Goal: Information Seeking & Learning: Learn about a topic

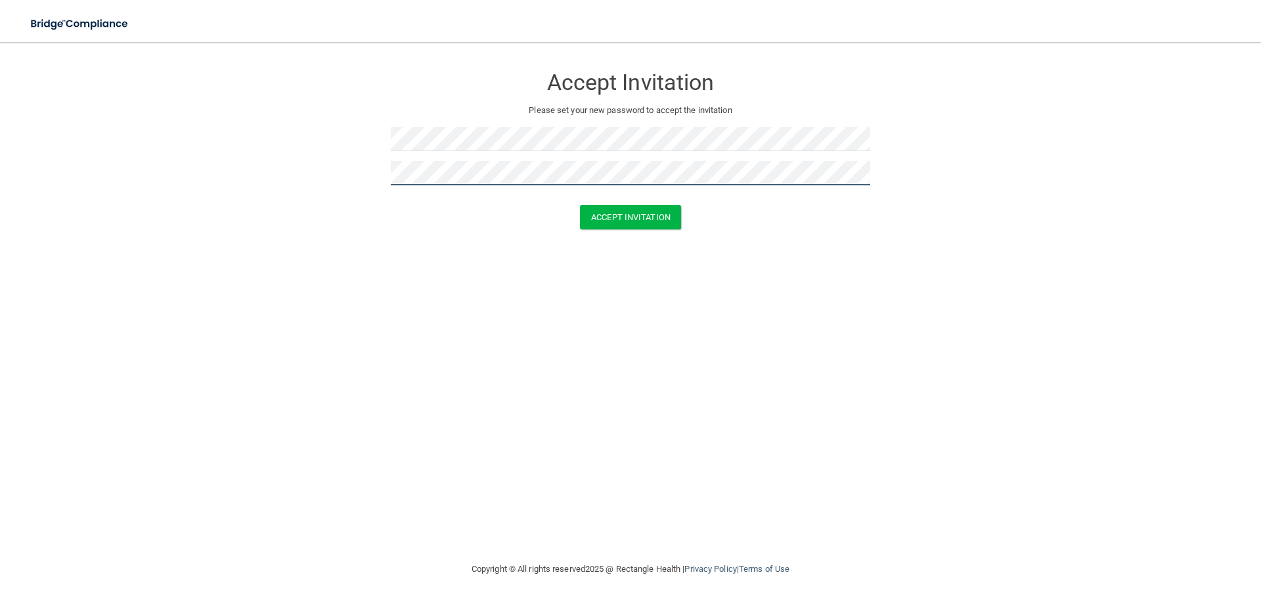
click at [580, 205] on button "Accept Invitation" at bounding box center [630, 217] width 101 height 24
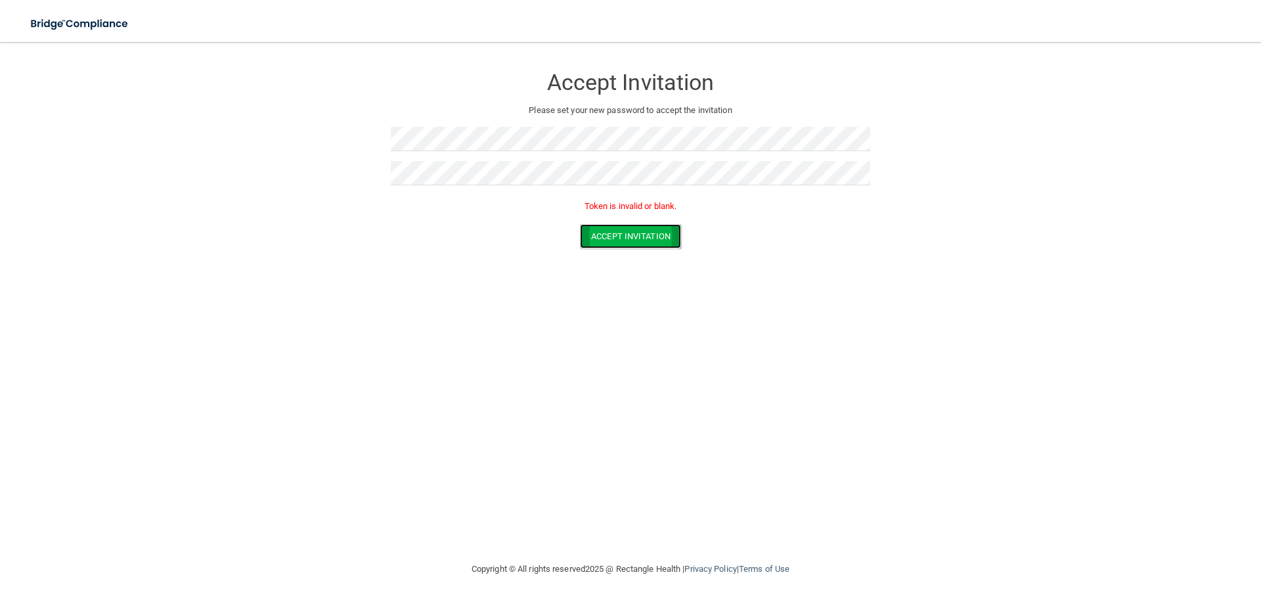
click at [652, 227] on button "Accept Invitation" at bounding box center [630, 236] width 101 height 24
click at [612, 242] on button "Accept Invitation" at bounding box center [630, 236] width 101 height 24
click at [275, 112] on form "Accept Invitation Please set your new password to accept the invitation Token i…" at bounding box center [630, 159] width 1209 height 209
click at [580, 224] on button "Accept Invitation" at bounding box center [630, 236] width 101 height 24
click at [612, 231] on button "Accept Invitation" at bounding box center [630, 236] width 101 height 24
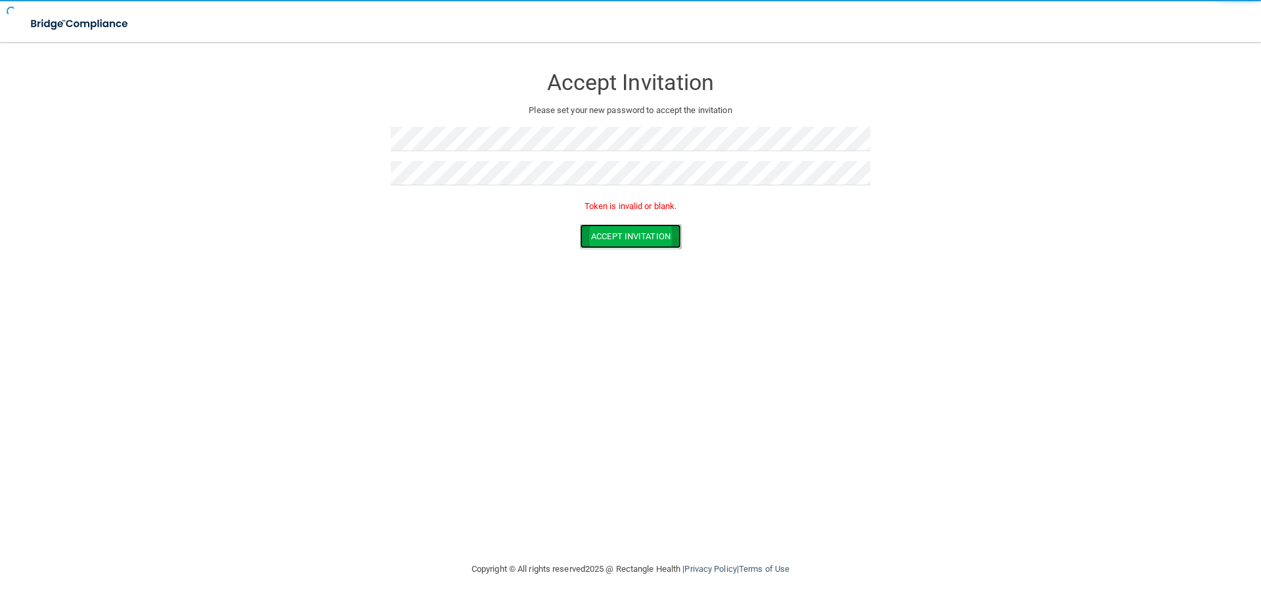
click at [612, 231] on button "Accept Invitation" at bounding box center [630, 236] width 101 height 24
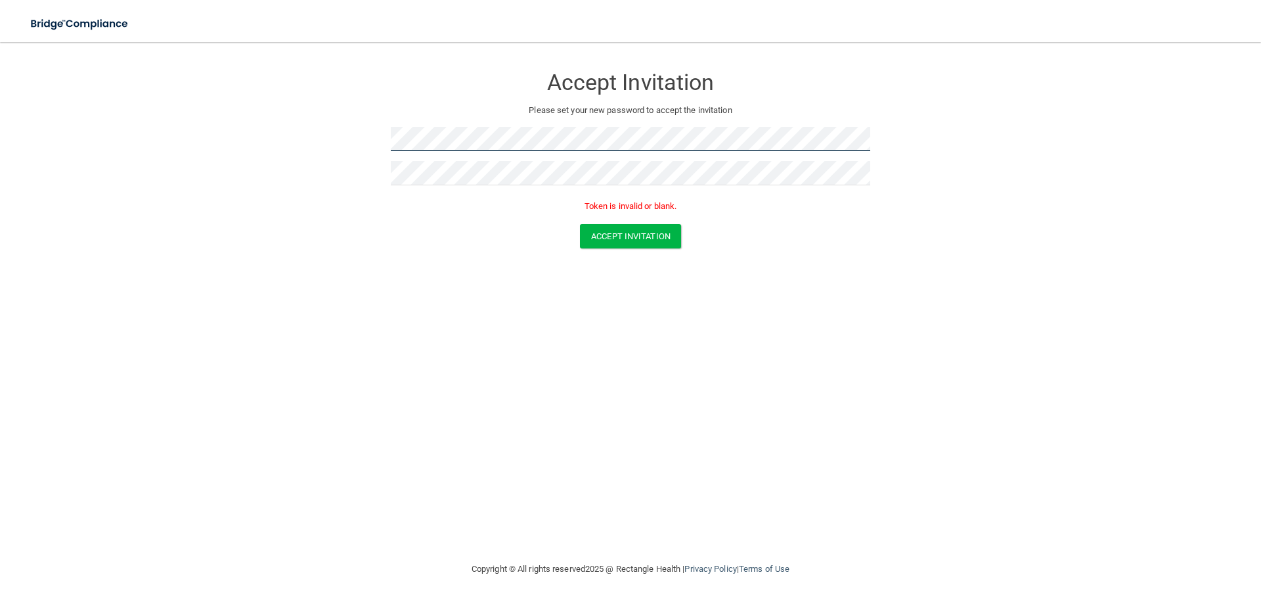
click at [340, 126] on form "Accept Invitation Please set your new password to accept the invitation Token i…" at bounding box center [630, 159] width 1209 height 209
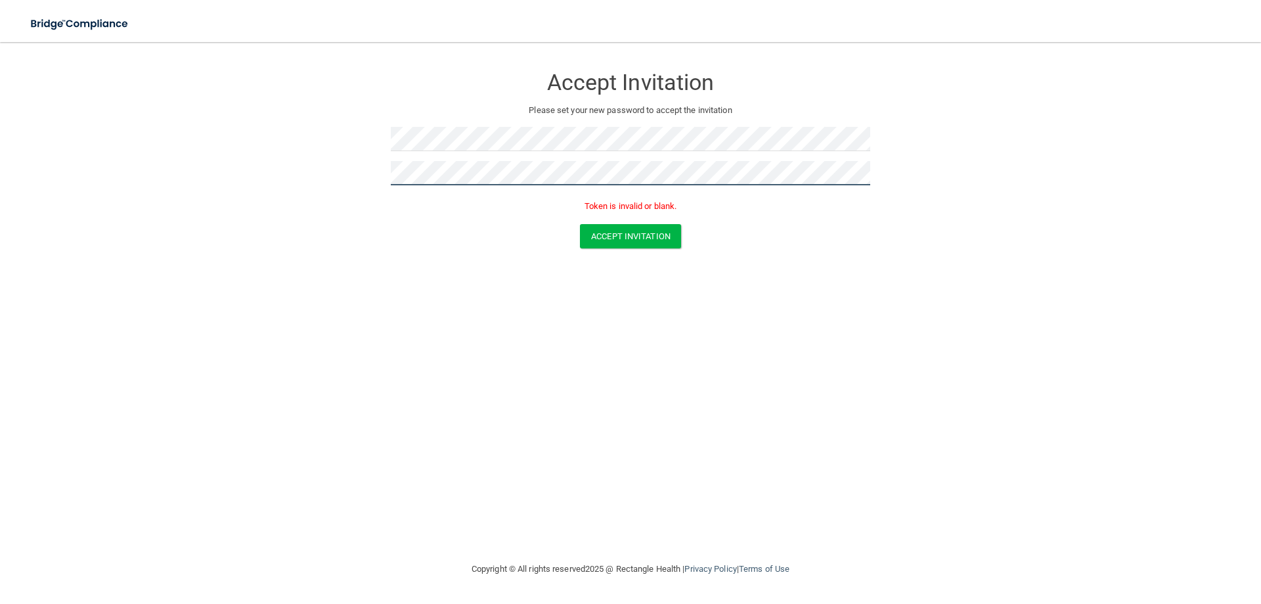
click at [580, 224] on button "Accept Invitation" at bounding box center [630, 236] width 101 height 24
click at [610, 228] on button "Accept Invitation" at bounding box center [630, 236] width 101 height 24
click at [606, 227] on button "Accept Invitation" at bounding box center [630, 236] width 101 height 24
click at [604, 228] on button "Accept Invitation" at bounding box center [630, 236] width 101 height 24
click at [602, 228] on button "Accept Invitation" at bounding box center [630, 236] width 101 height 24
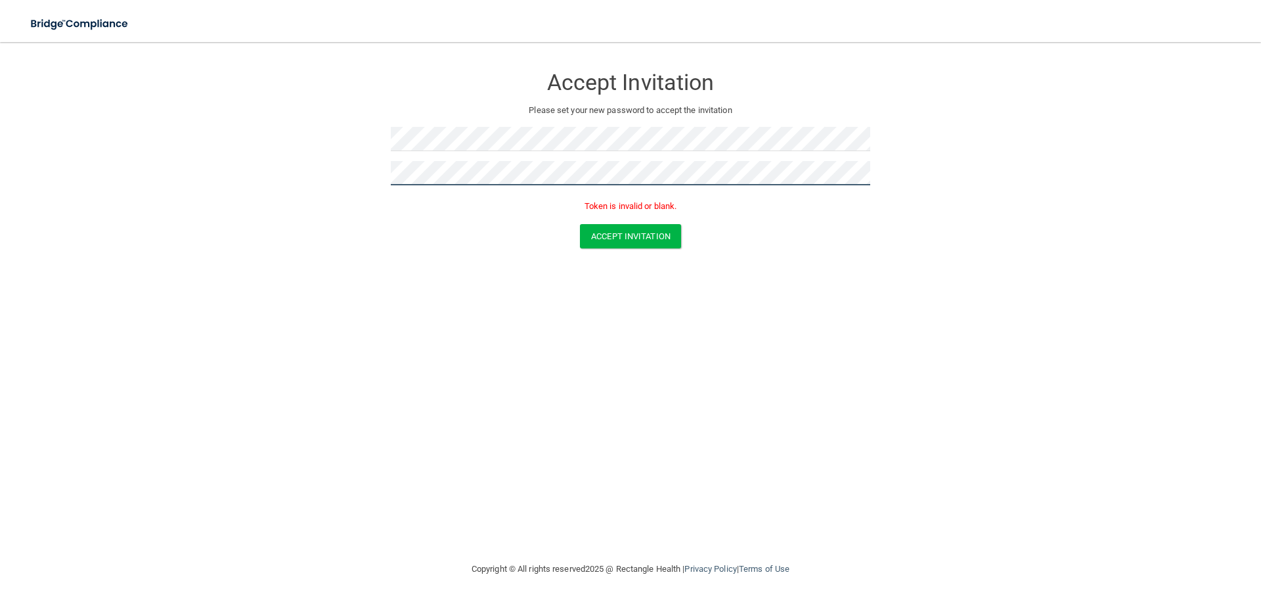
click at [580, 224] on button "Accept Invitation" at bounding box center [630, 236] width 101 height 24
click at [633, 250] on form "Accept Invitation Please set your new password to accept the invitation Token i…" at bounding box center [630, 159] width 1209 height 209
click at [634, 244] on button "Accept Invitation" at bounding box center [630, 236] width 101 height 24
click at [643, 231] on button "Accept Invitation" at bounding box center [630, 236] width 101 height 24
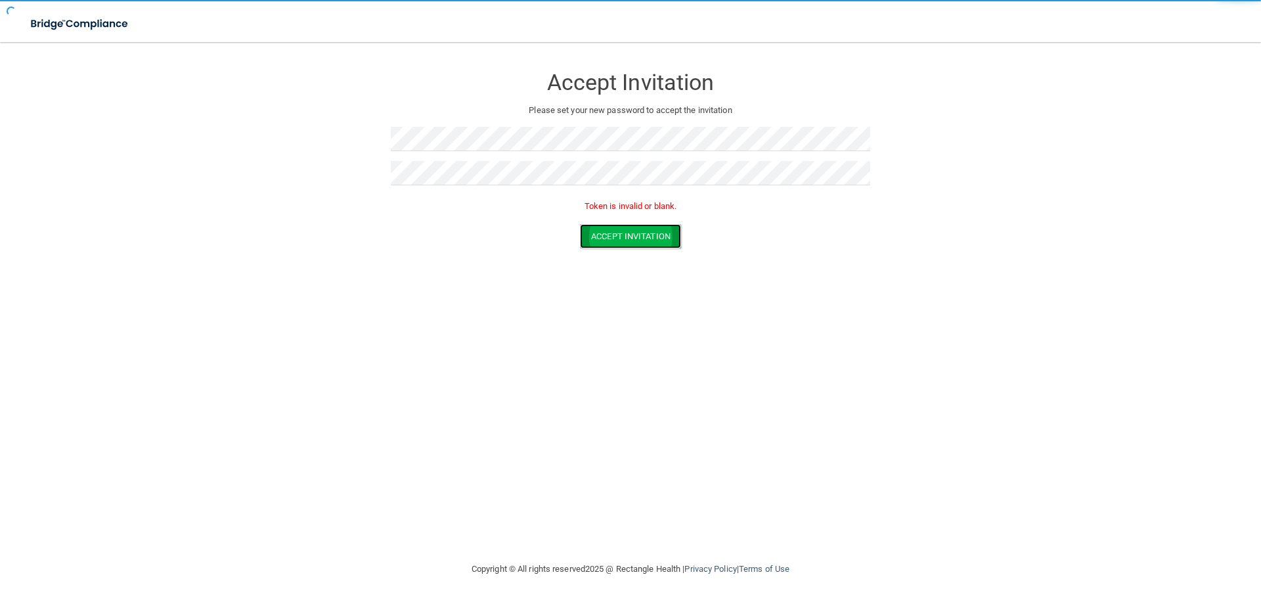
click at [650, 231] on button "Accept Invitation" at bounding box center [630, 236] width 101 height 24
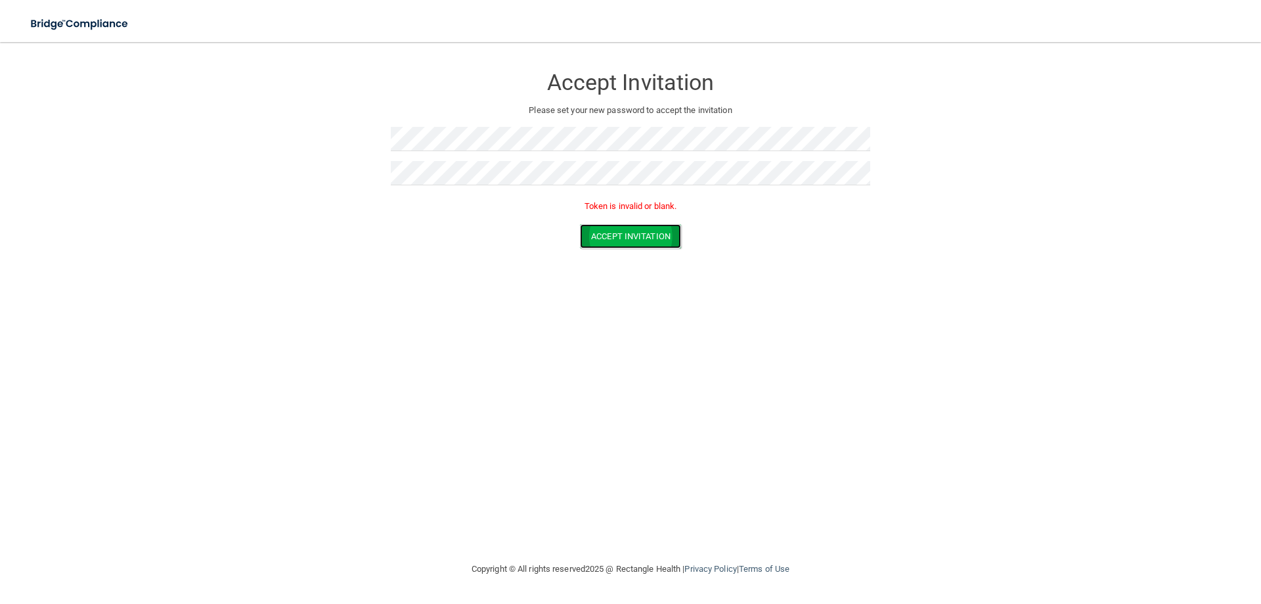
click at [610, 241] on button "Accept Invitation" at bounding box center [630, 236] width 101 height 24
click at [597, 232] on button "Accept Invitation" at bounding box center [630, 236] width 101 height 24
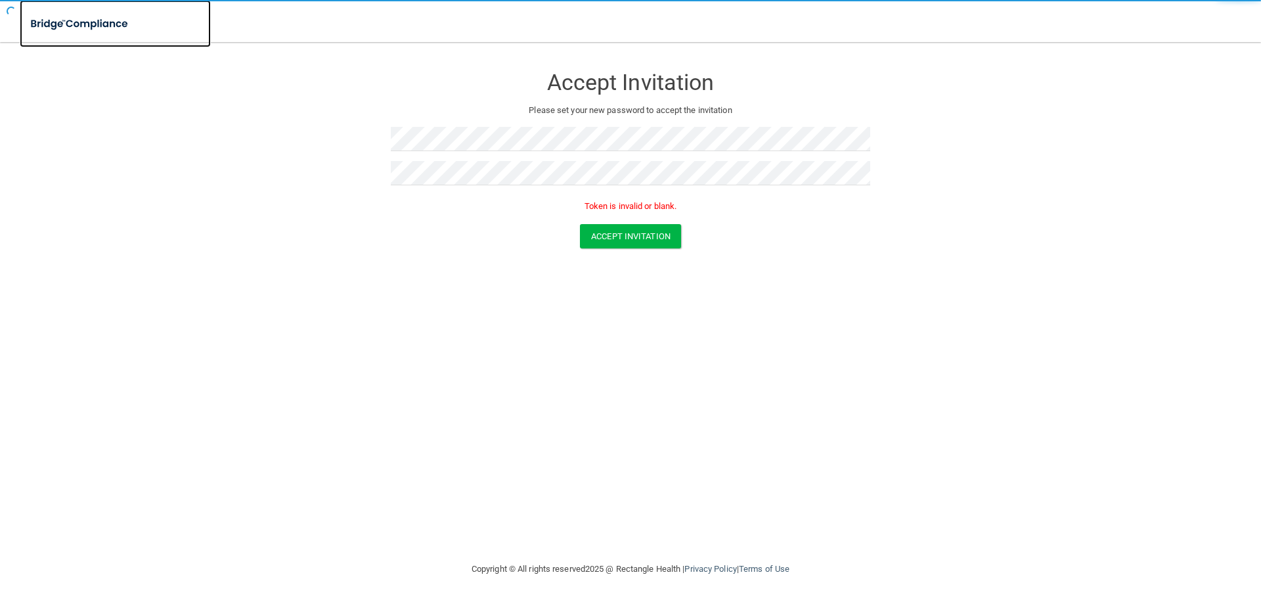
click at [83, 26] on img at bounding box center [80, 24] width 121 height 27
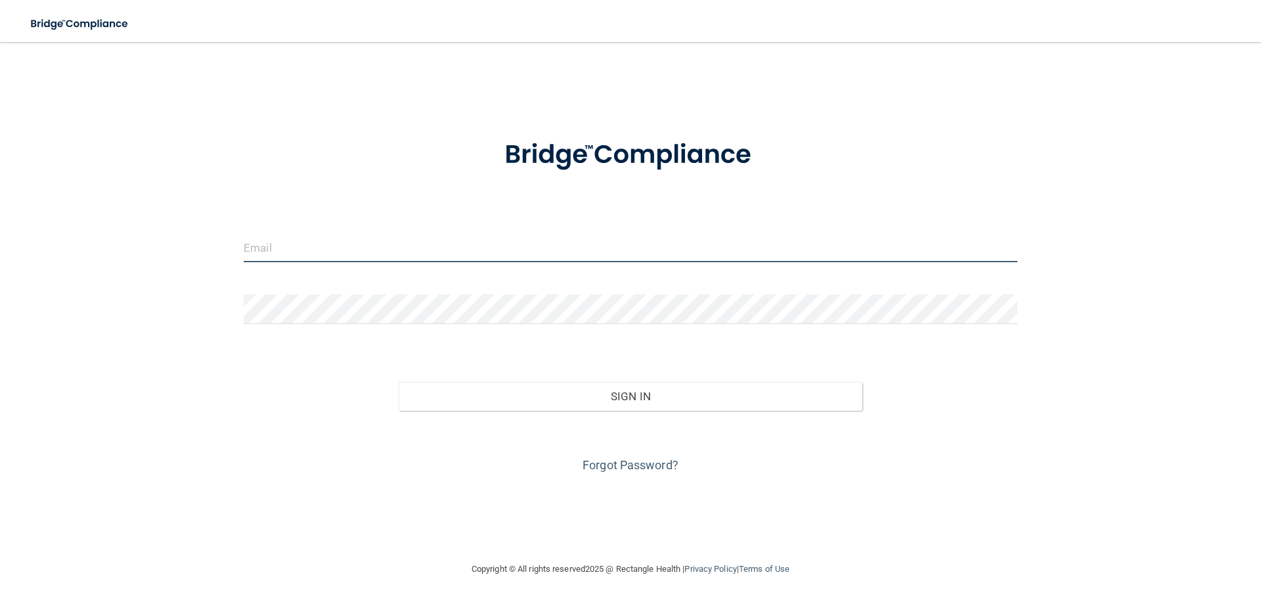
click at [327, 248] on input "email" at bounding box center [631, 248] width 774 height 30
type input "[EMAIL_ADDRESS][DOMAIN_NAME]"
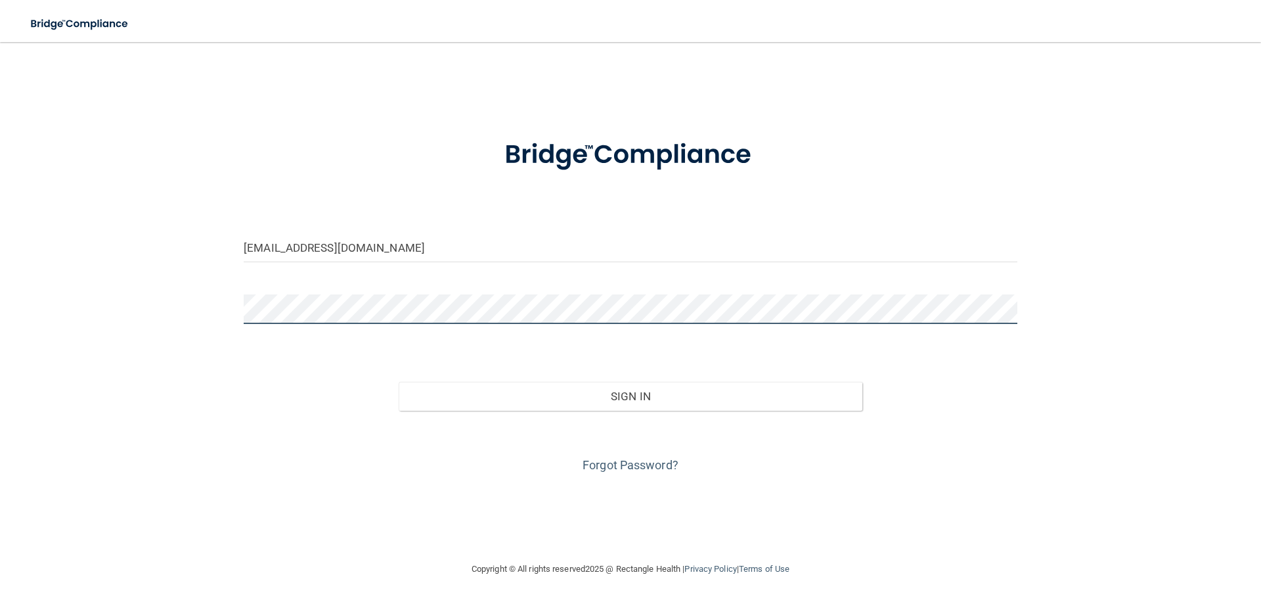
click at [399, 382] on button "Sign In" at bounding box center [631, 396] width 465 height 29
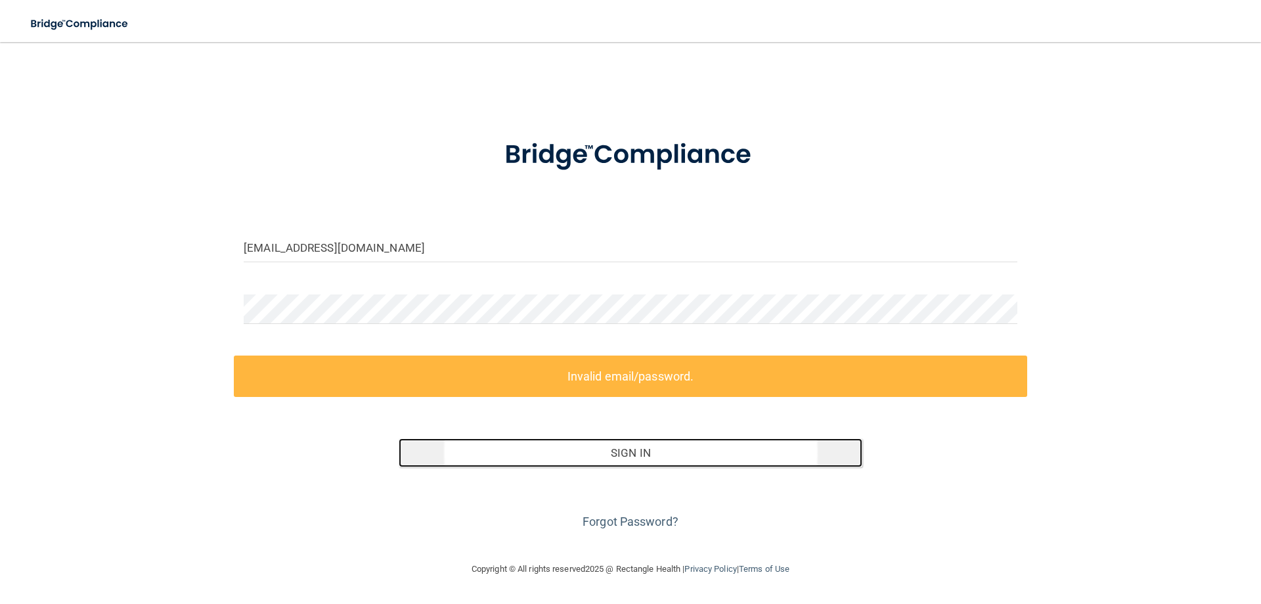
click at [612, 463] on button "Sign In" at bounding box center [631, 452] width 465 height 29
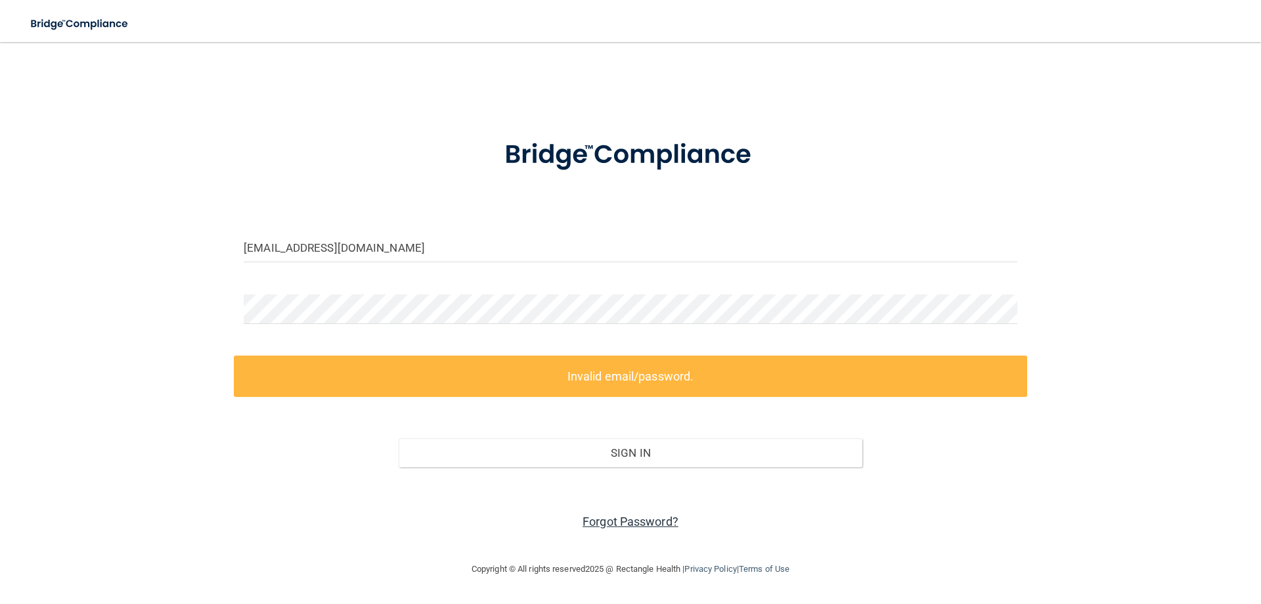
click at [603, 516] on link "Forgot Password?" at bounding box center [631, 521] width 96 height 14
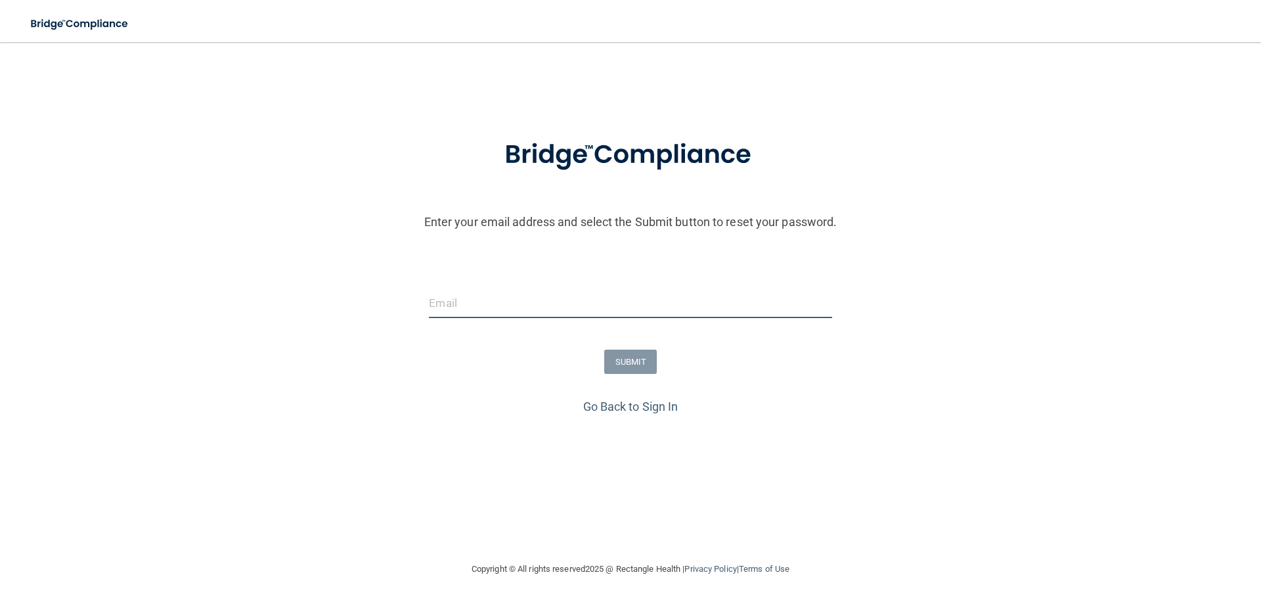
click at [622, 306] on input "email" at bounding box center [630, 303] width 403 height 30
type input "[EMAIL_ADDRESS][DOMAIN_NAME]"
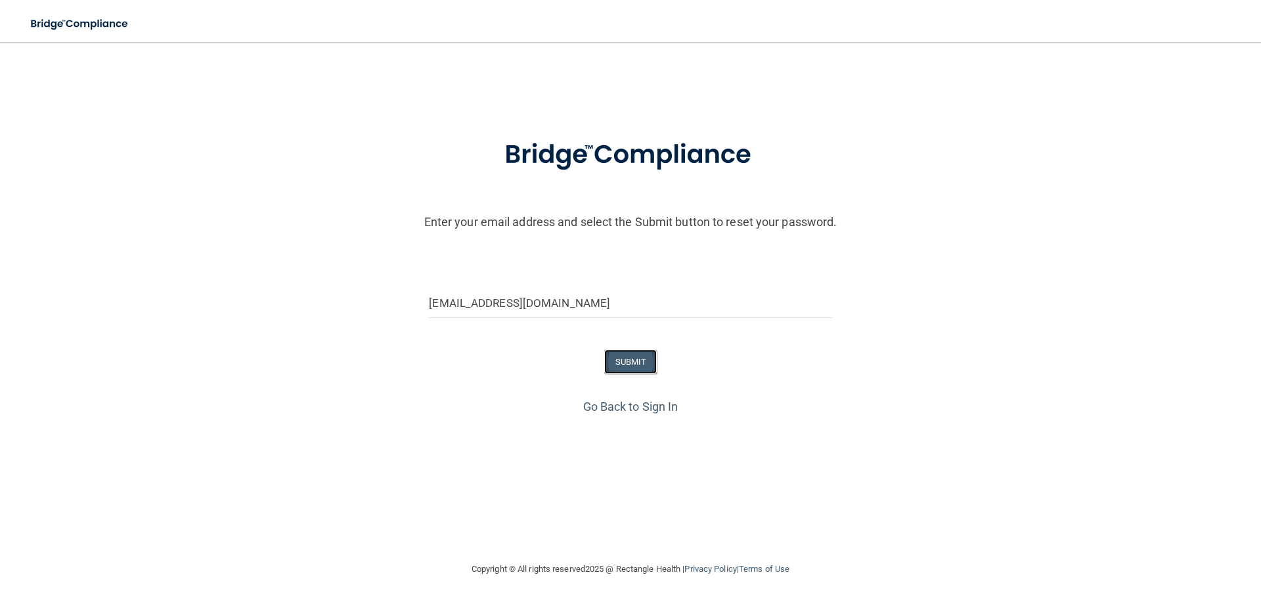
click at [629, 353] on button "SUBMIT" at bounding box center [630, 362] width 53 height 24
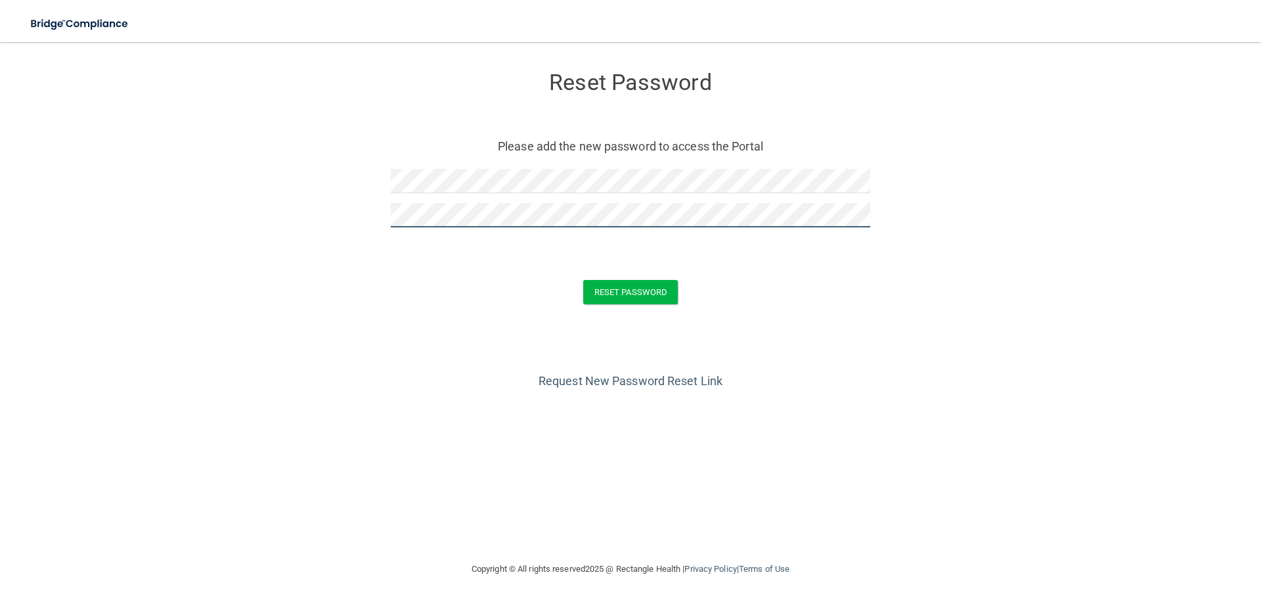
click at [583, 280] on button "Reset Password" at bounding box center [630, 292] width 95 height 24
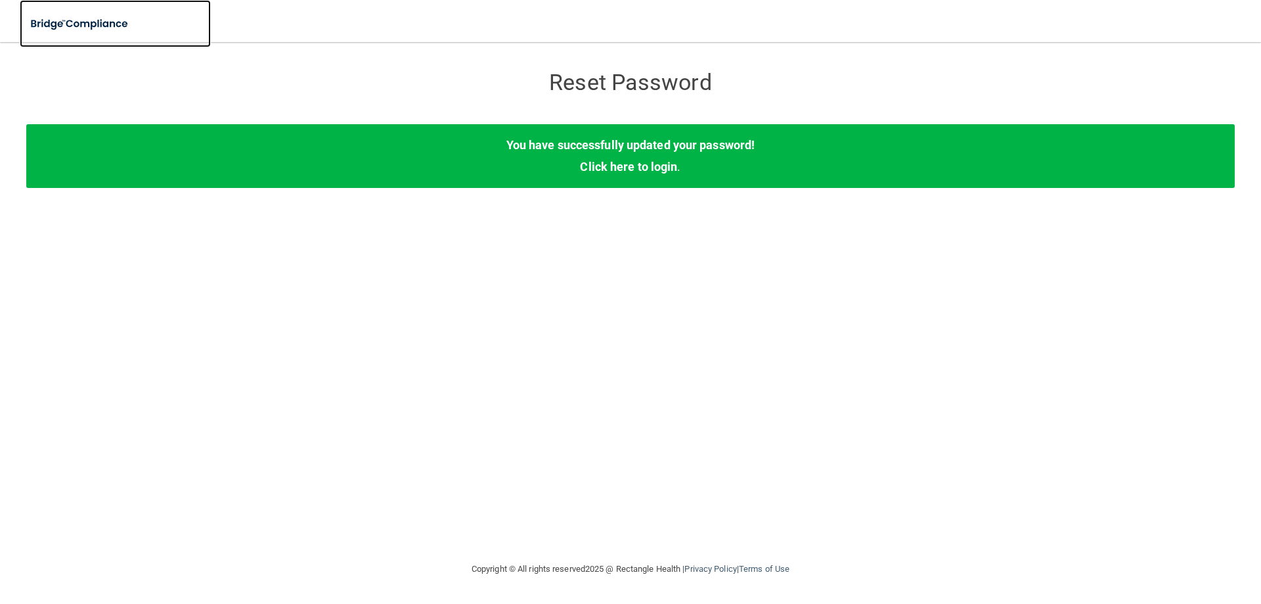
click at [102, 30] on img at bounding box center [80, 24] width 121 height 27
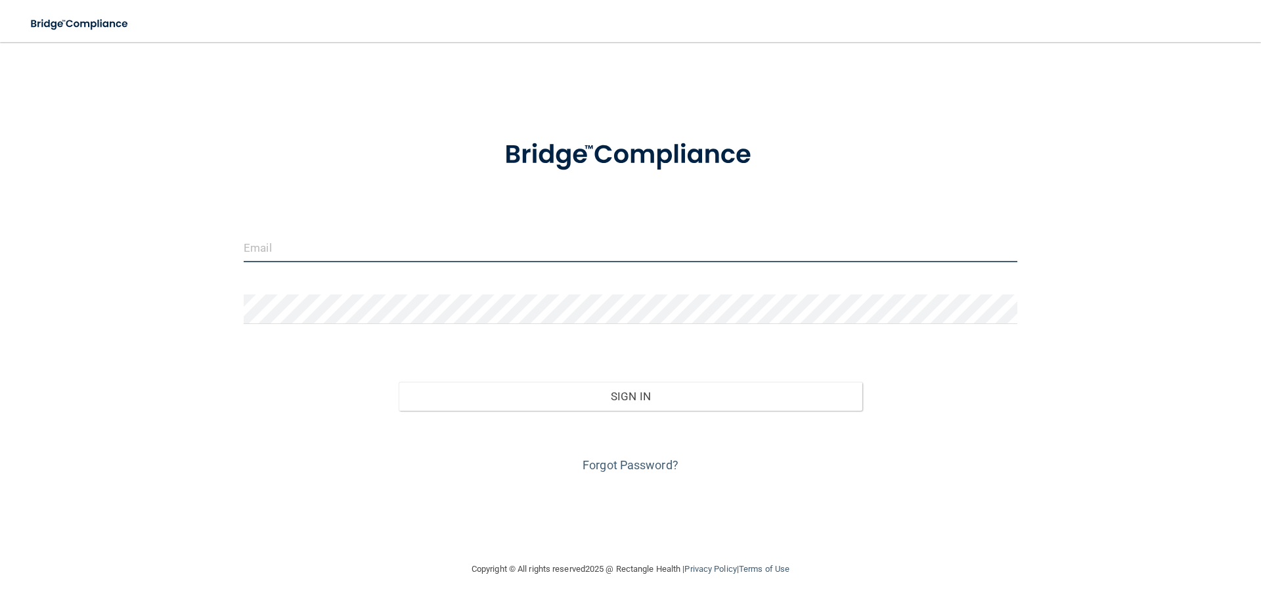
click at [452, 258] on input "email" at bounding box center [631, 248] width 774 height 30
type input "[EMAIL_ADDRESS][DOMAIN_NAME]"
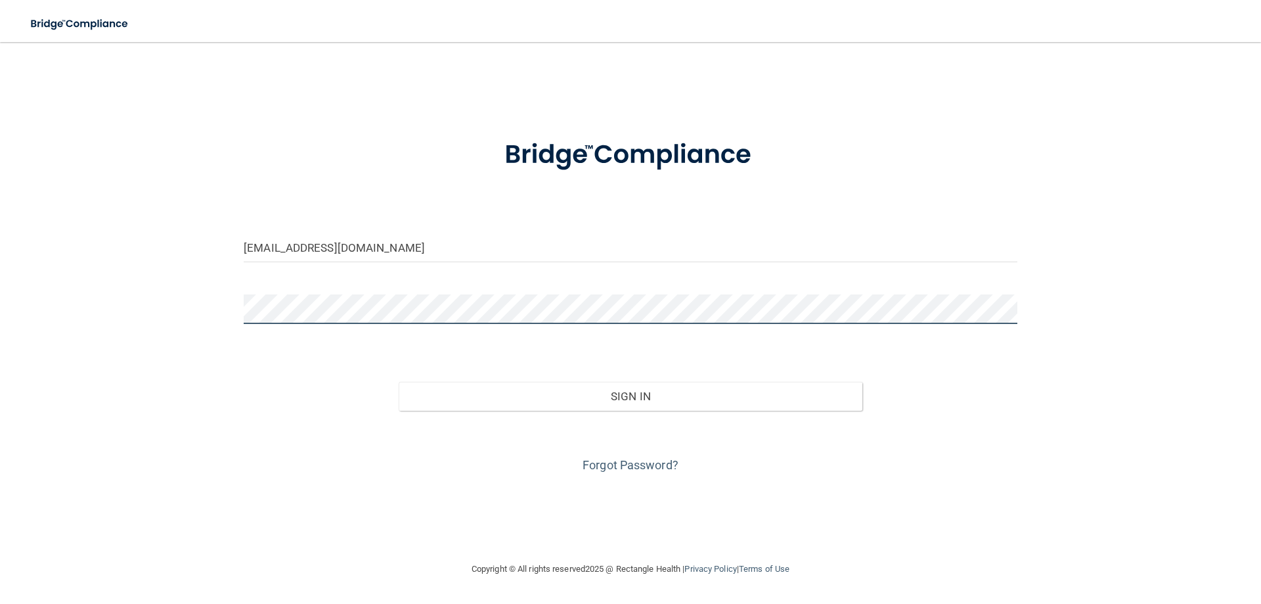
click at [399, 382] on button "Sign In" at bounding box center [631, 396] width 465 height 29
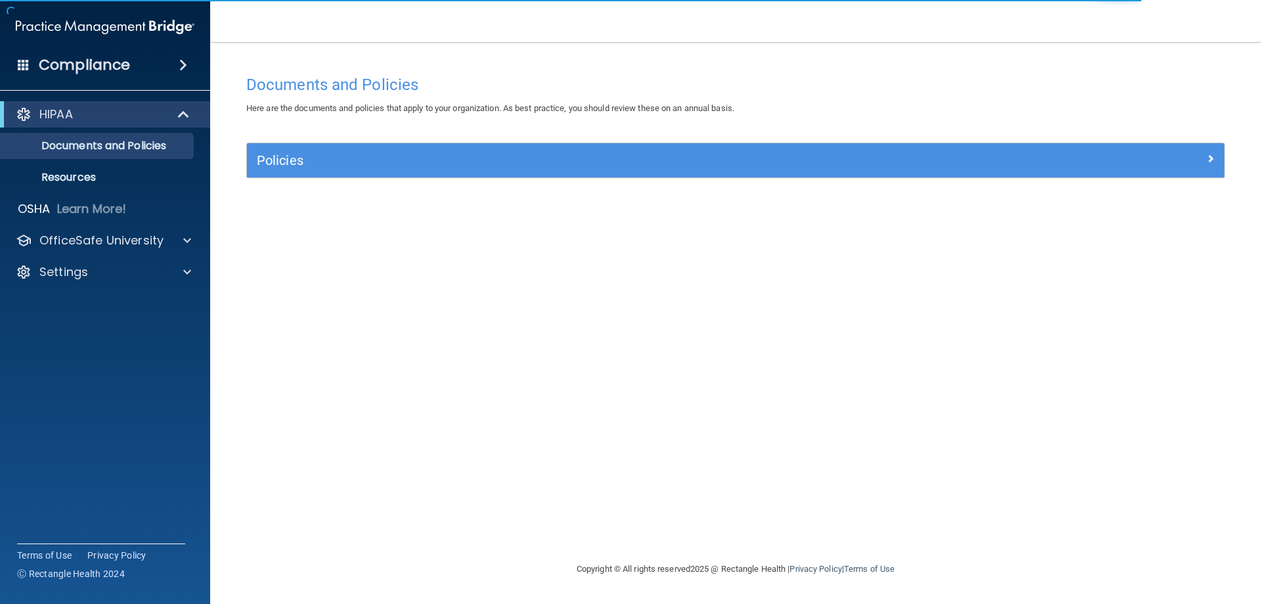
click at [143, 123] on div "HIPAA" at bounding box center [105, 114] width 210 height 26
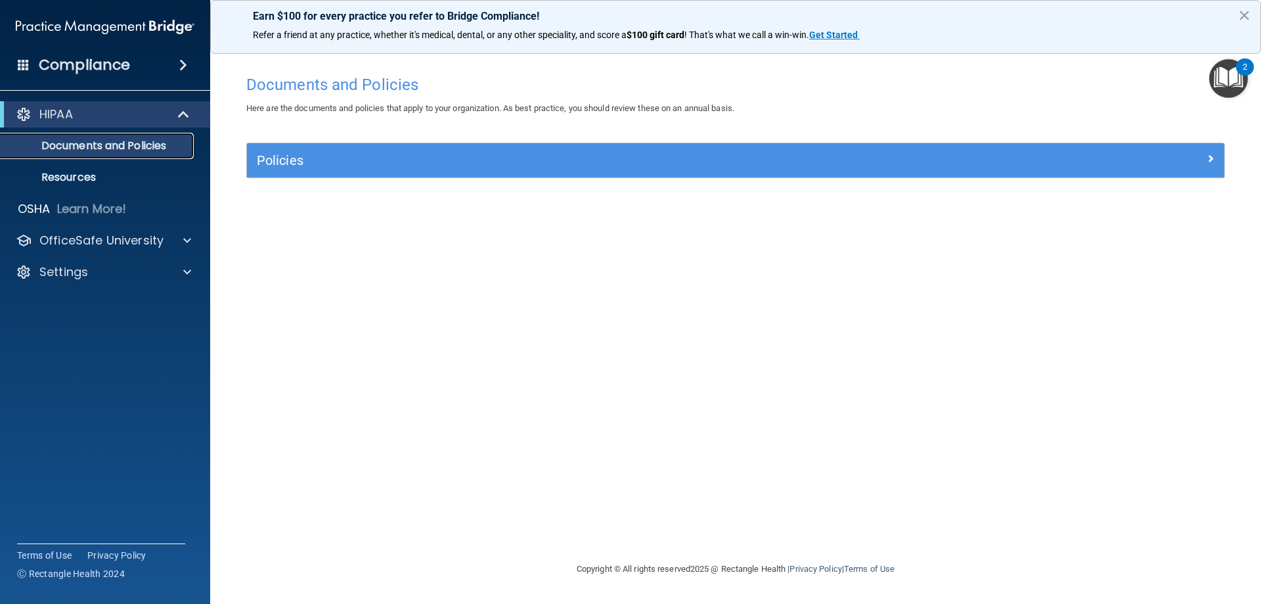
click at [140, 143] on p "Documents and Policies" at bounding box center [98, 145] width 179 height 13
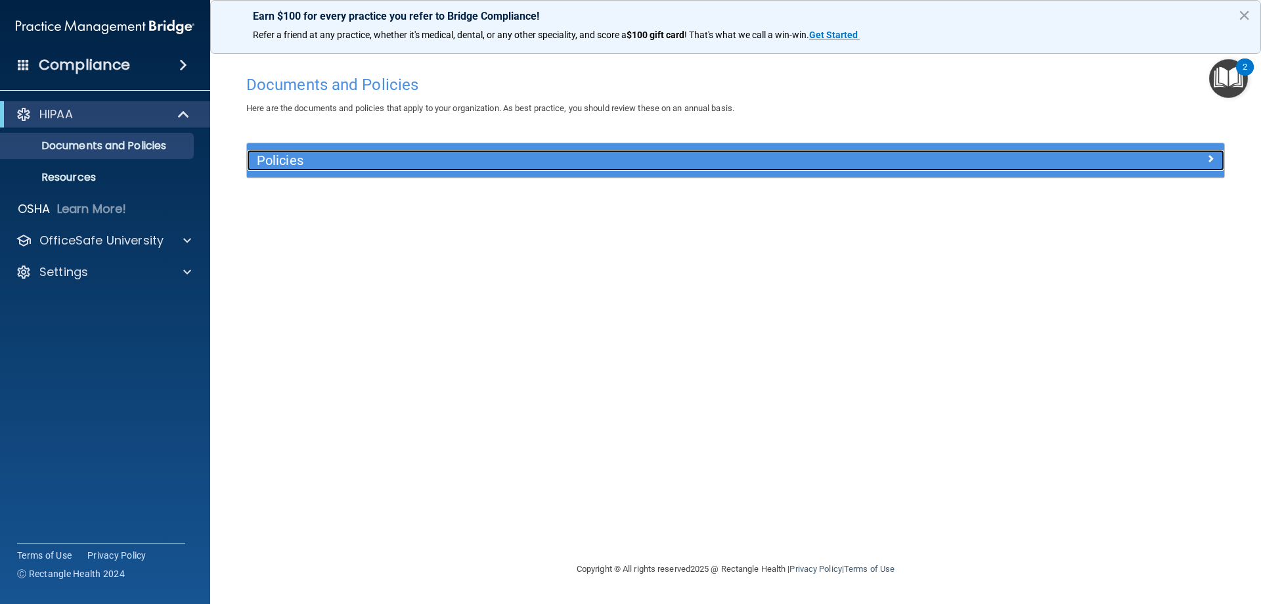
click at [298, 151] on div "Policies" at bounding box center [613, 160] width 733 height 21
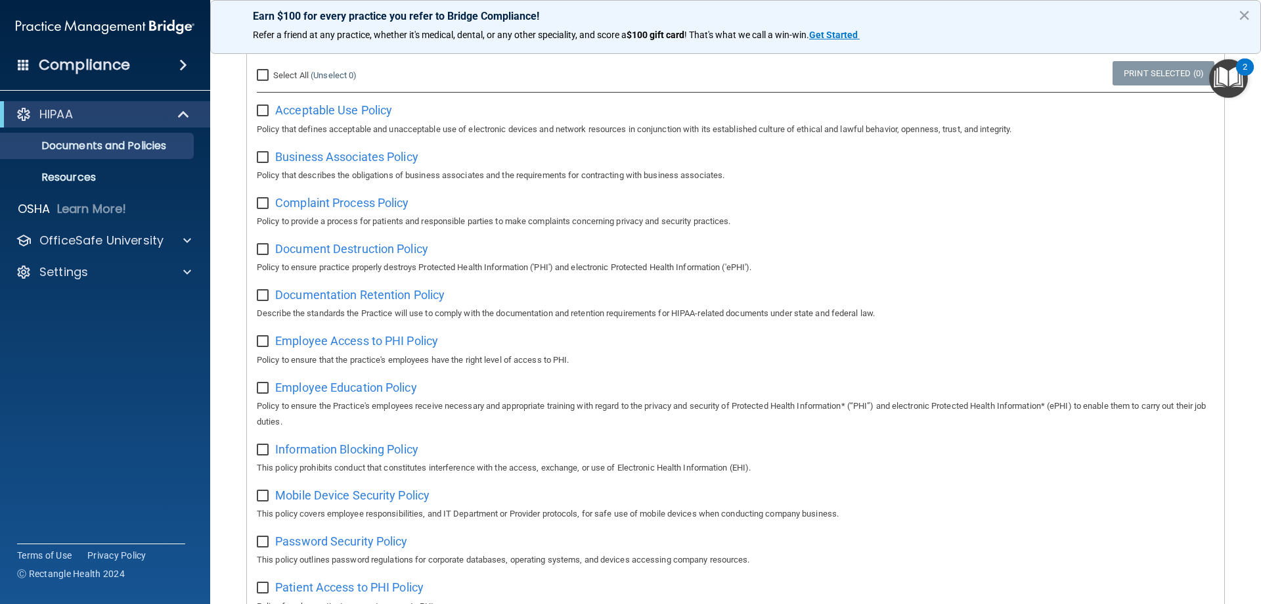
scroll to position [131, 0]
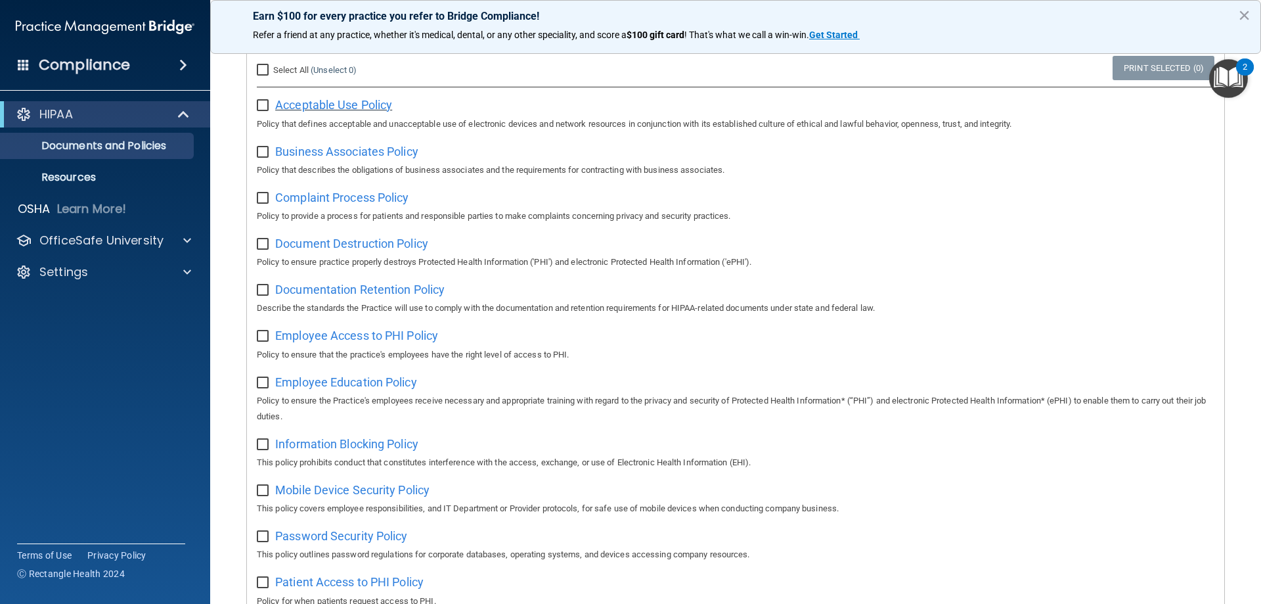
click at [309, 106] on span "Acceptable Use Policy" at bounding box center [333, 105] width 117 height 14
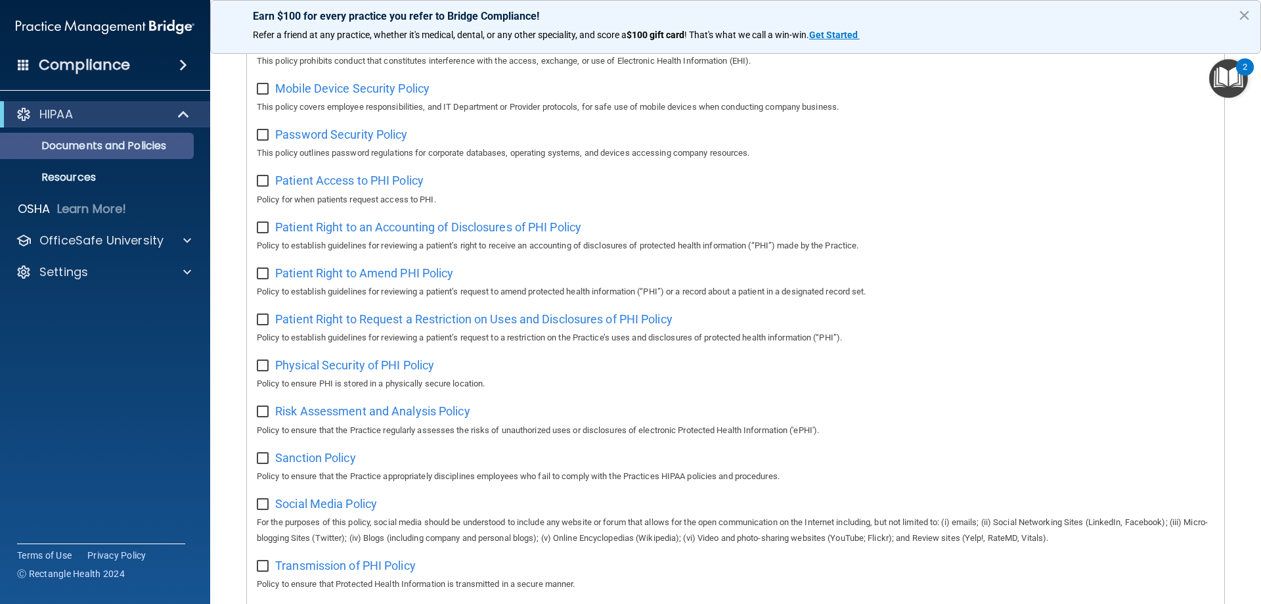
scroll to position [451, 0]
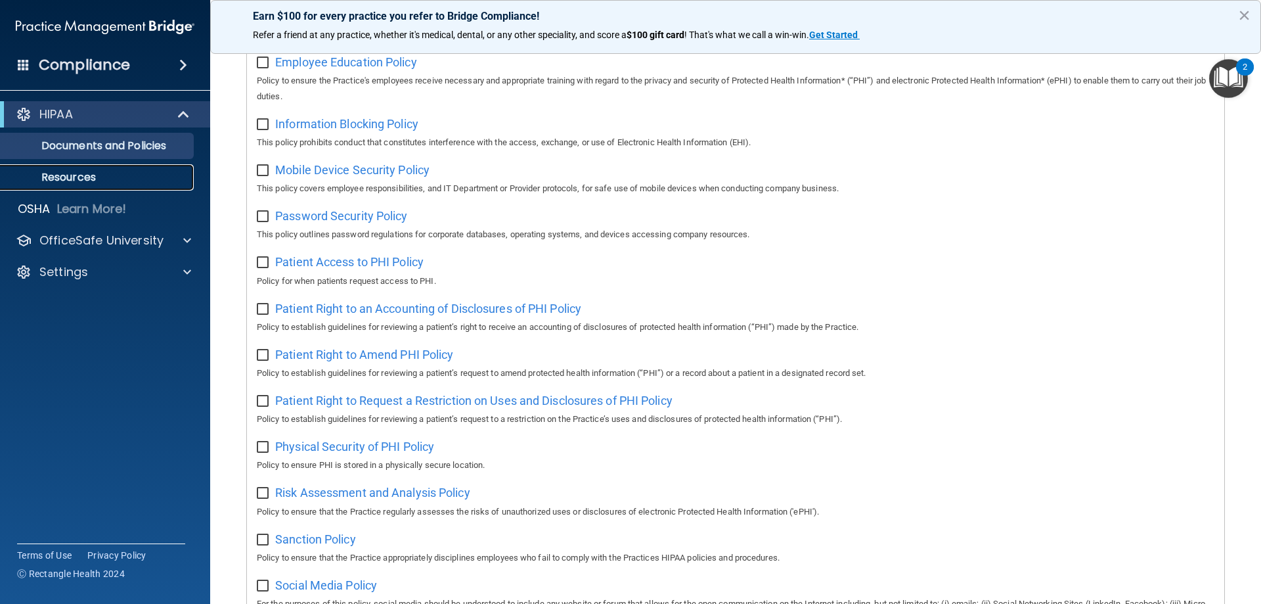
click at [102, 171] on p "Resources" at bounding box center [98, 177] width 179 height 13
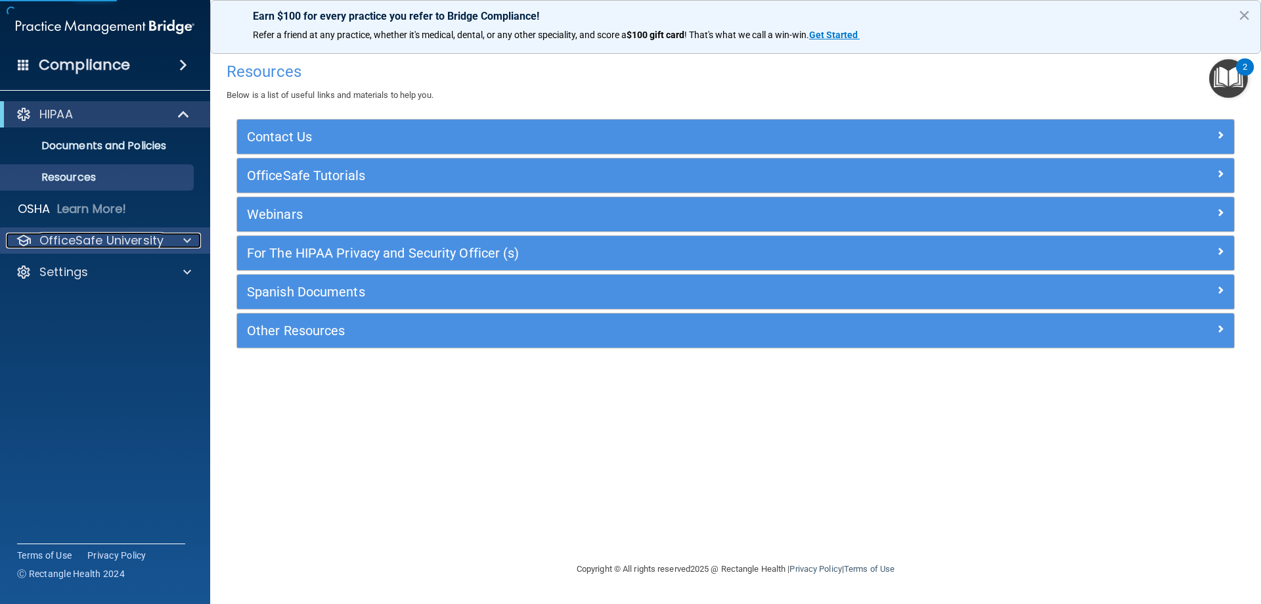
click at [102, 236] on p "OfficeSafe University" at bounding box center [101, 241] width 124 height 16
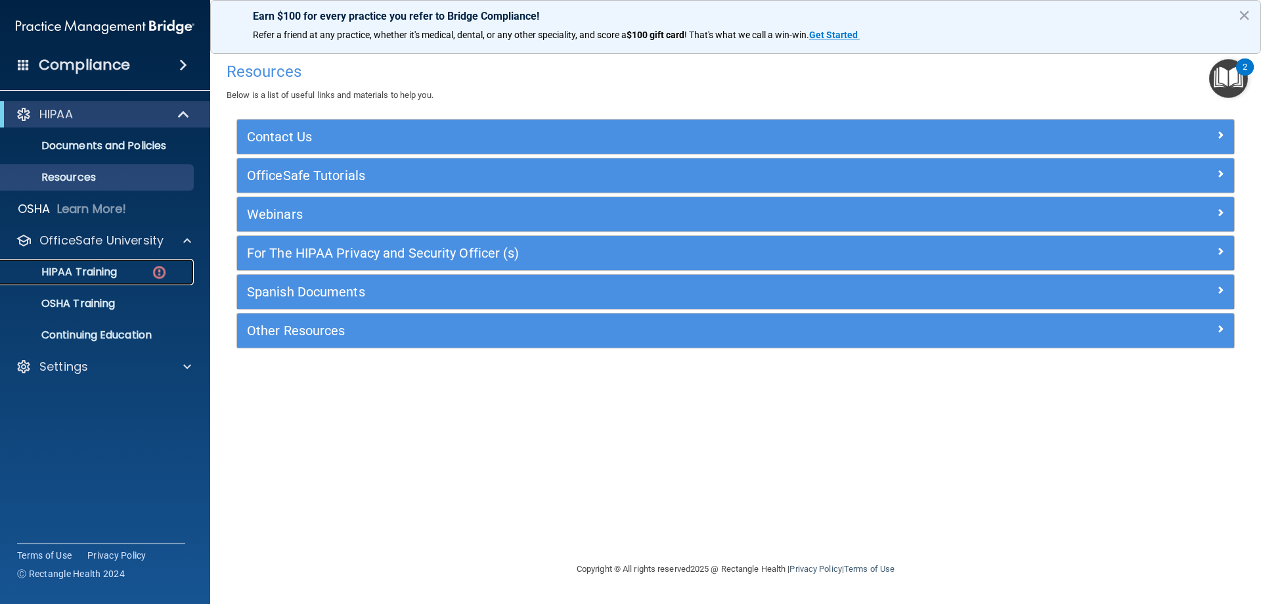
click at [102, 265] on p "HIPAA Training" at bounding box center [63, 271] width 108 height 13
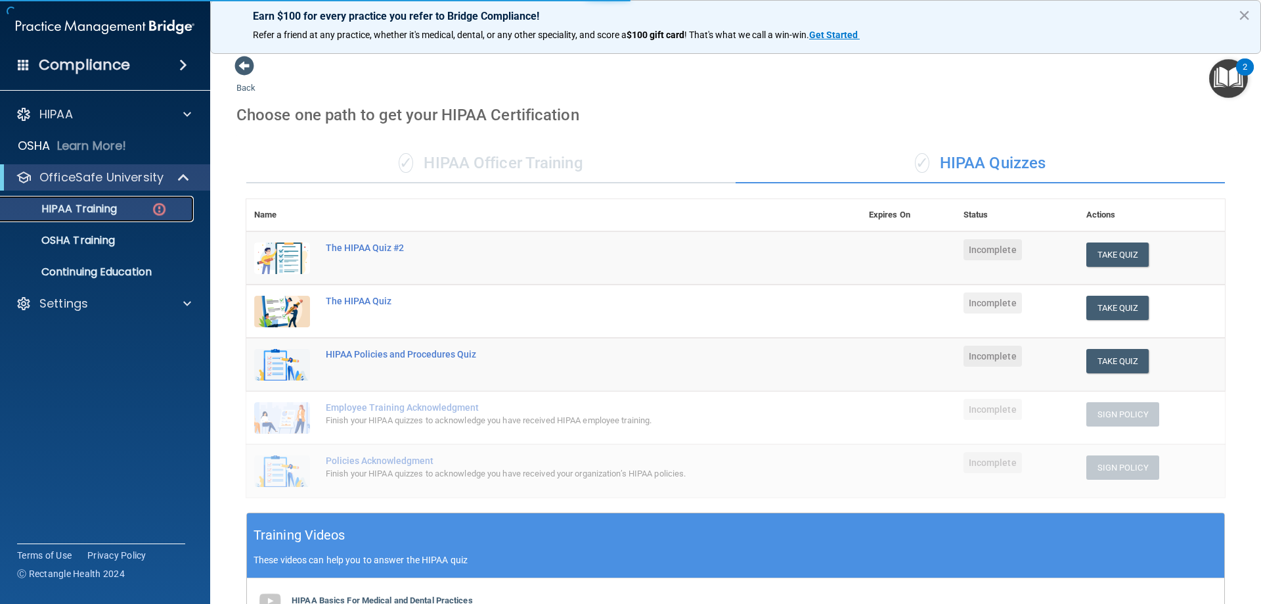
click at [112, 212] on p "HIPAA Training" at bounding box center [63, 208] width 108 height 13
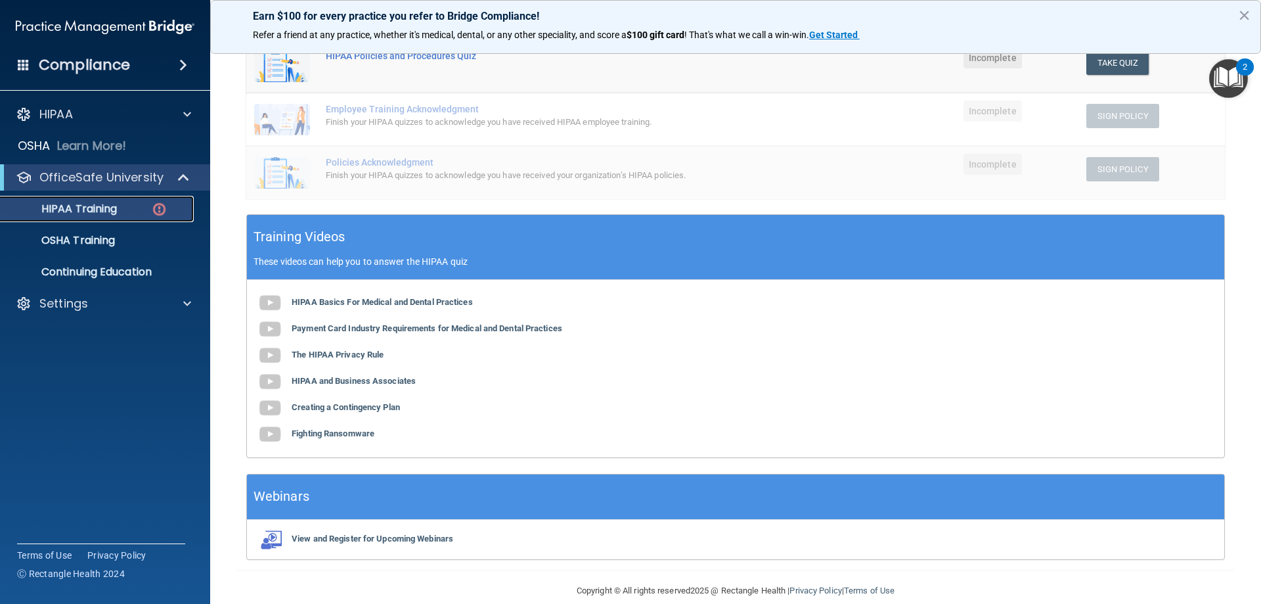
scroll to position [317, 0]
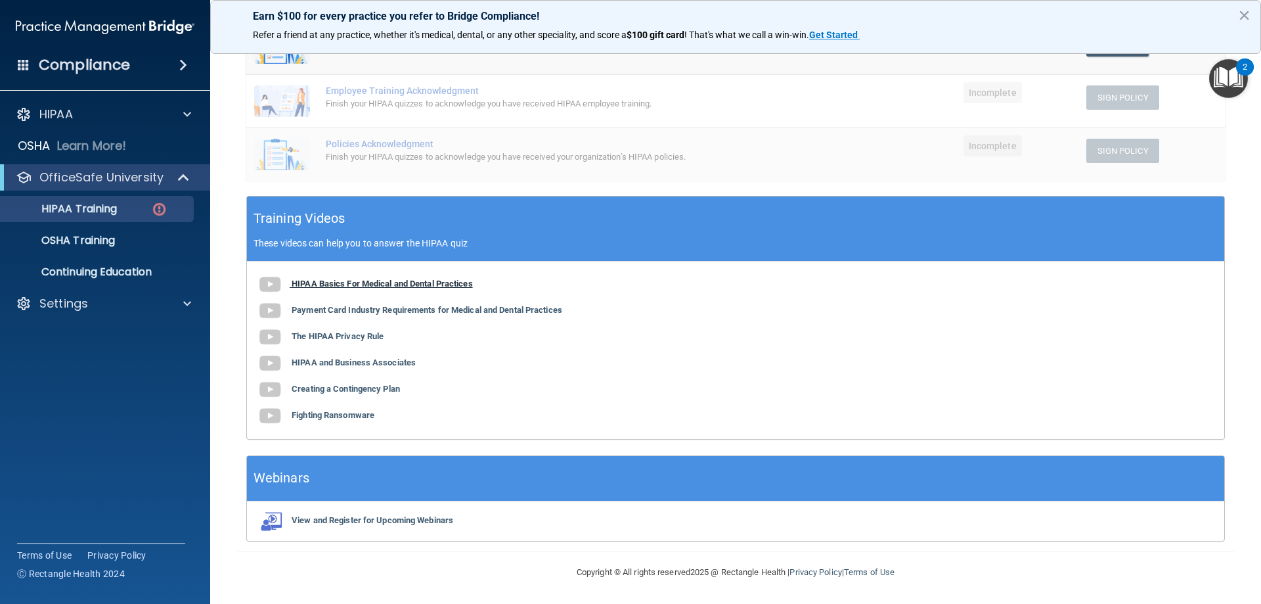
click at [384, 282] on b "HIPAA Basics For Medical and Dental Practices" at bounding box center [382, 284] width 181 height 10
click at [135, 233] on link "OSHA Training" at bounding box center [90, 240] width 207 height 26
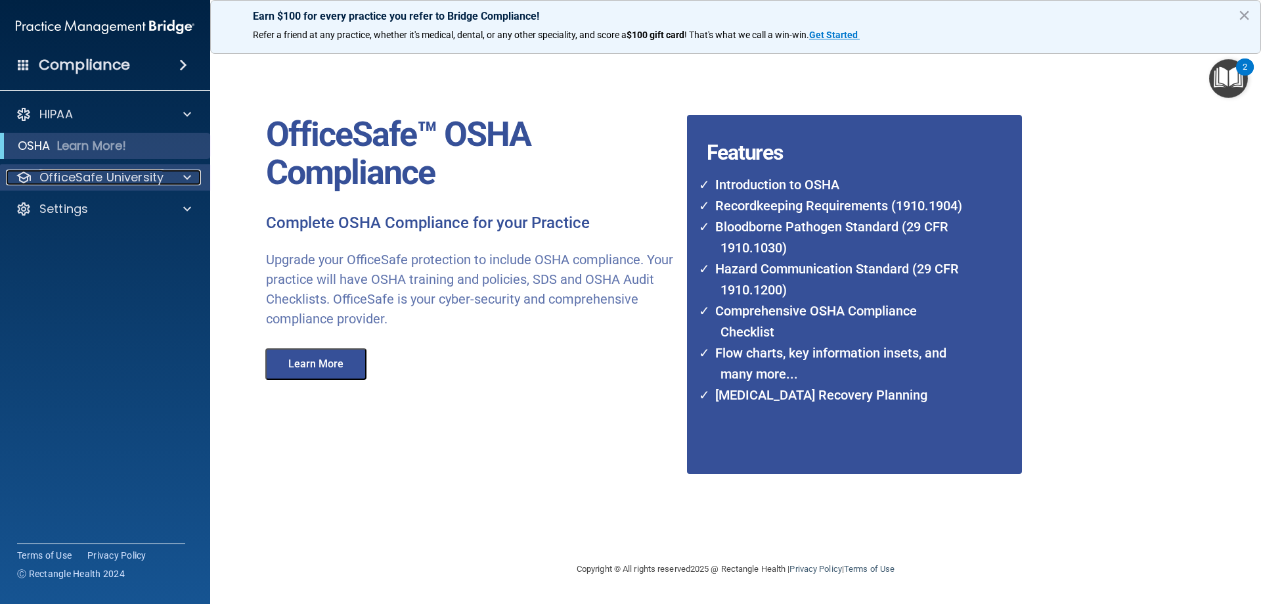
click at [158, 181] on p "OfficeSafe University" at bounding box center [101, 178] width 124 height 16
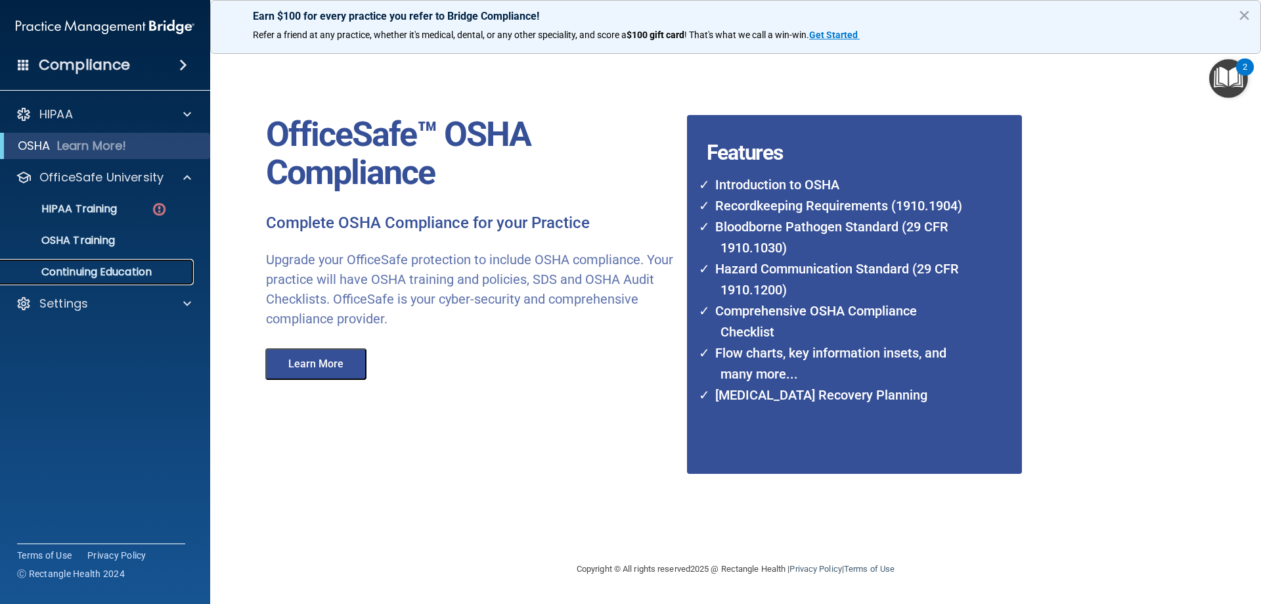
click at [116, 263] on link "Continuing Education" at bounding box center [90, 272] width 207 height 26
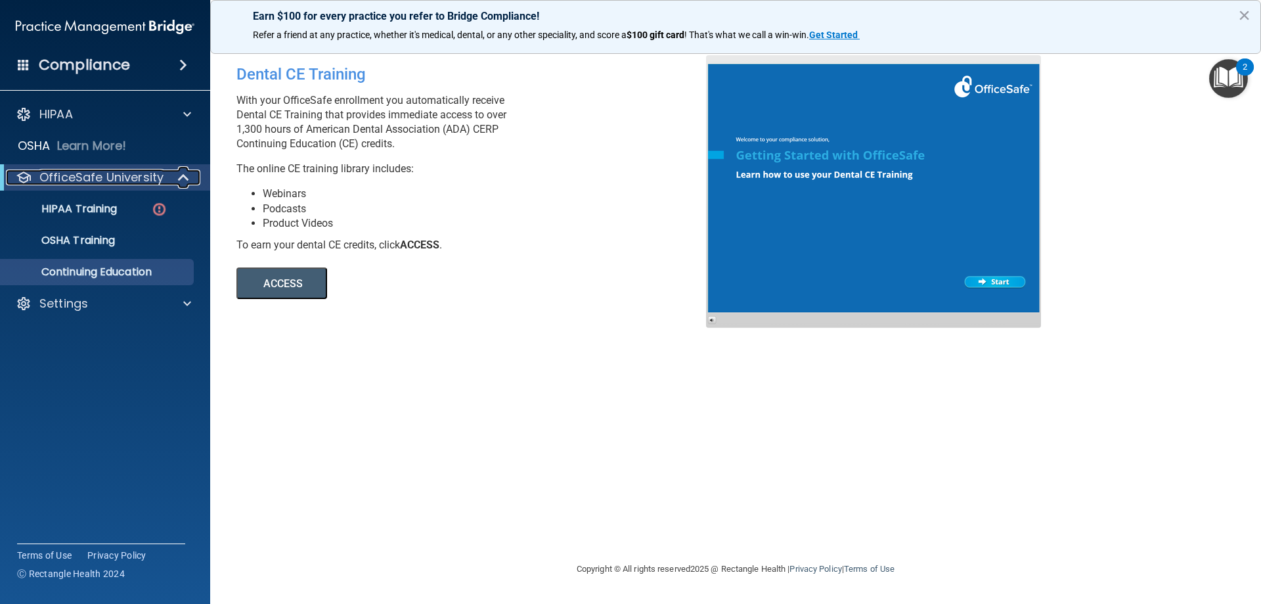
click at [155, 179] on p "OfficeSafe University" at bounding box center [101, 178] width 124 height 16
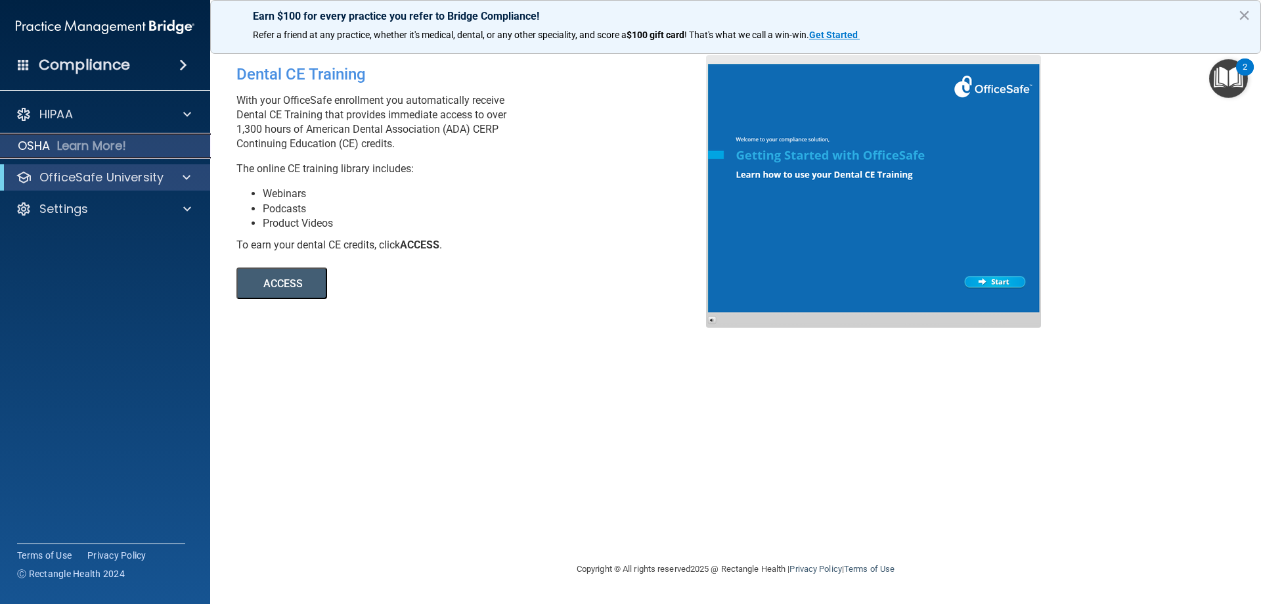
click at [120, 147] on p "Learn More!" at bounding box center [92, 146] width 70 height 16
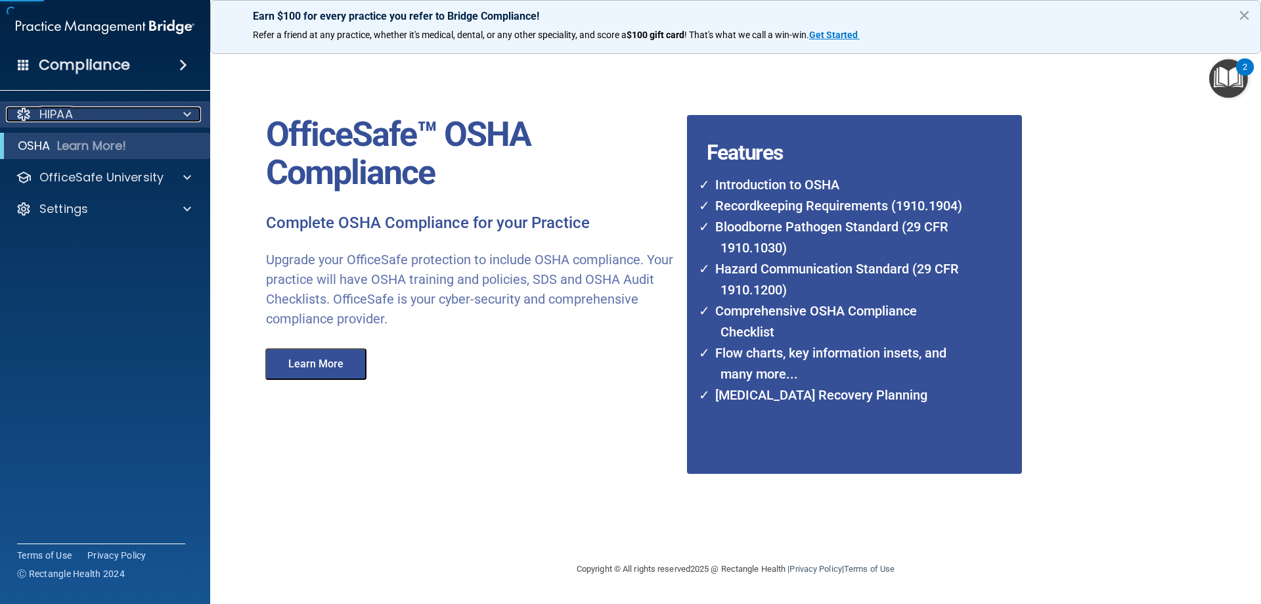
click at [127, 118] on div "HIPAA" at bounding box center [87, 114] width 163 height 16
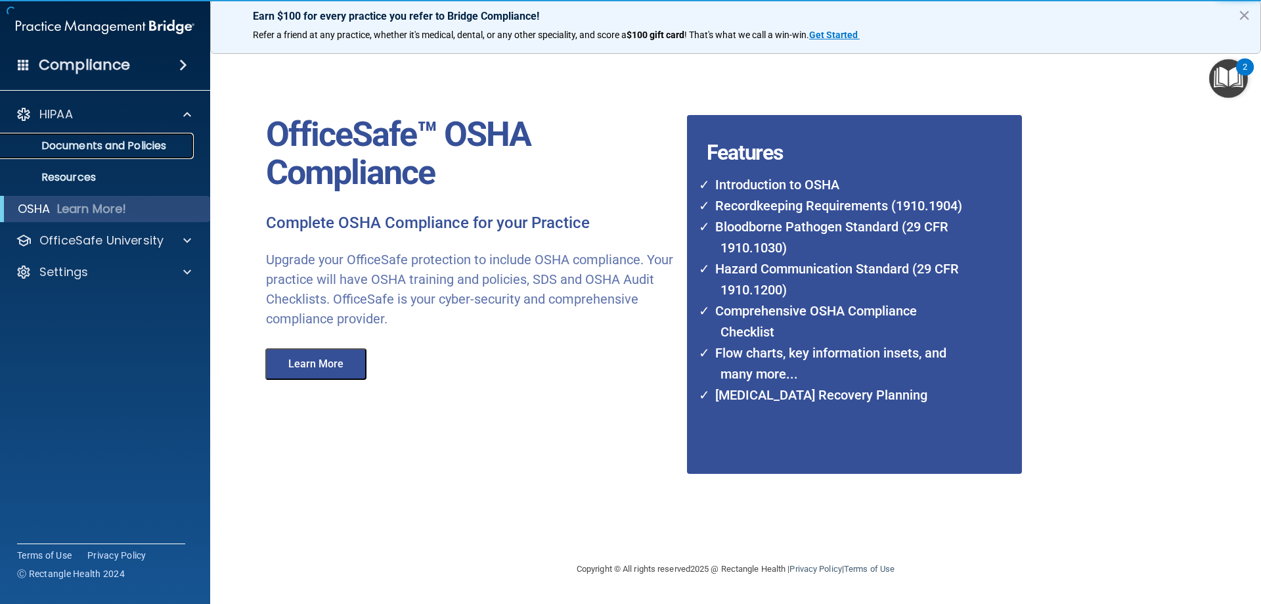
click at [114, 143] on p "Documents and Policies" at bounding box center [98, 145] width 179 height 13
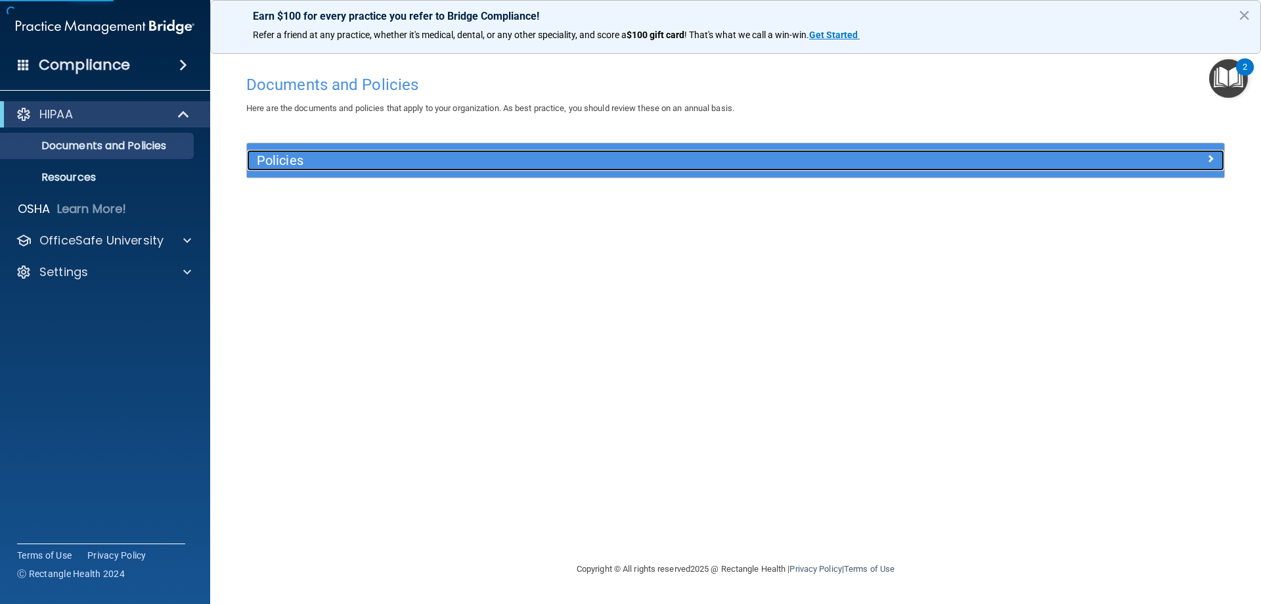
click at [295, 170] on div "Policies" at bounding box center [613, 160] width 733 height 21
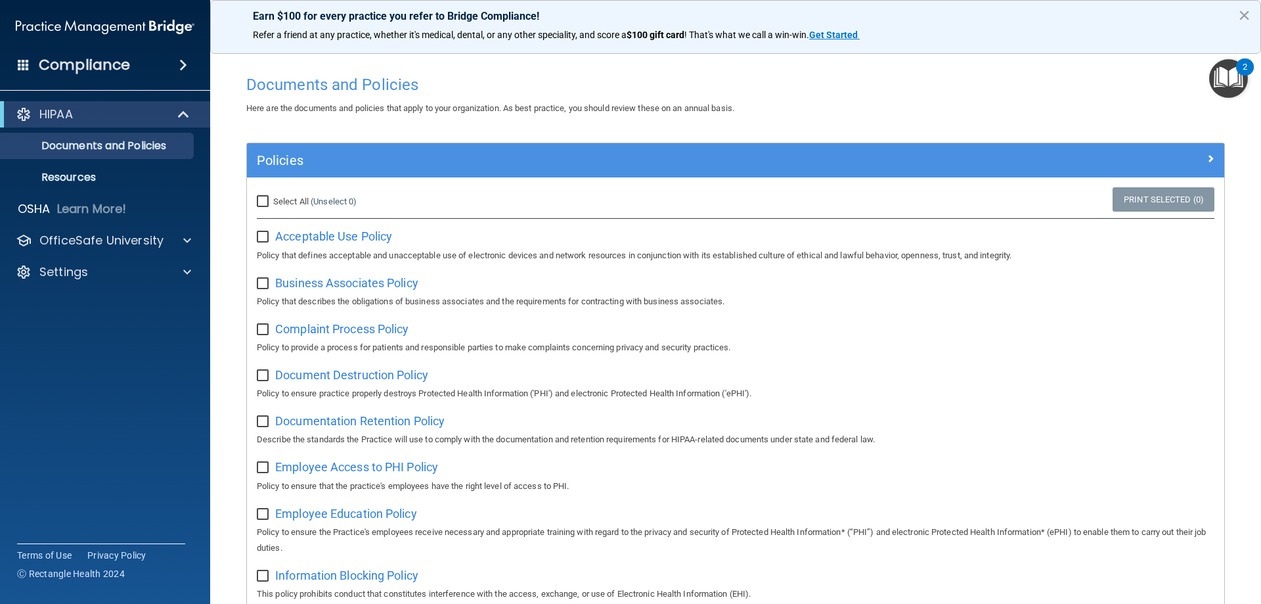
click at [263, 200] on input "Select All (Unselect 0) Unselect All" at bounding box center [264, 201] width 15 height 11
checkbox input "true"
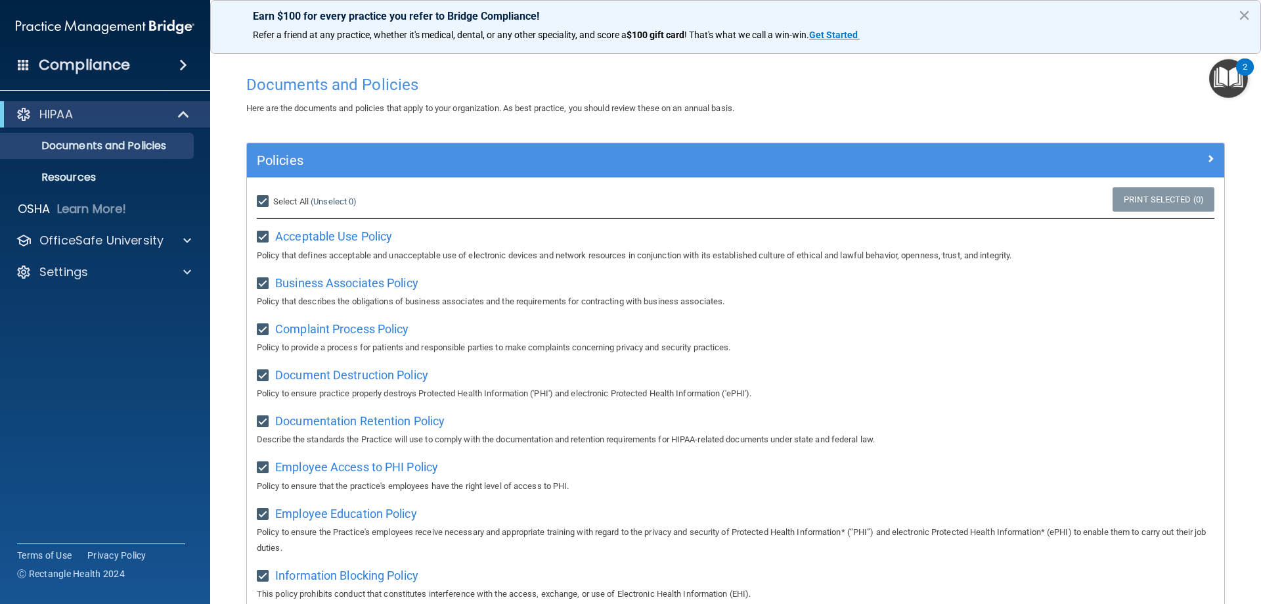
checkbox input "true"
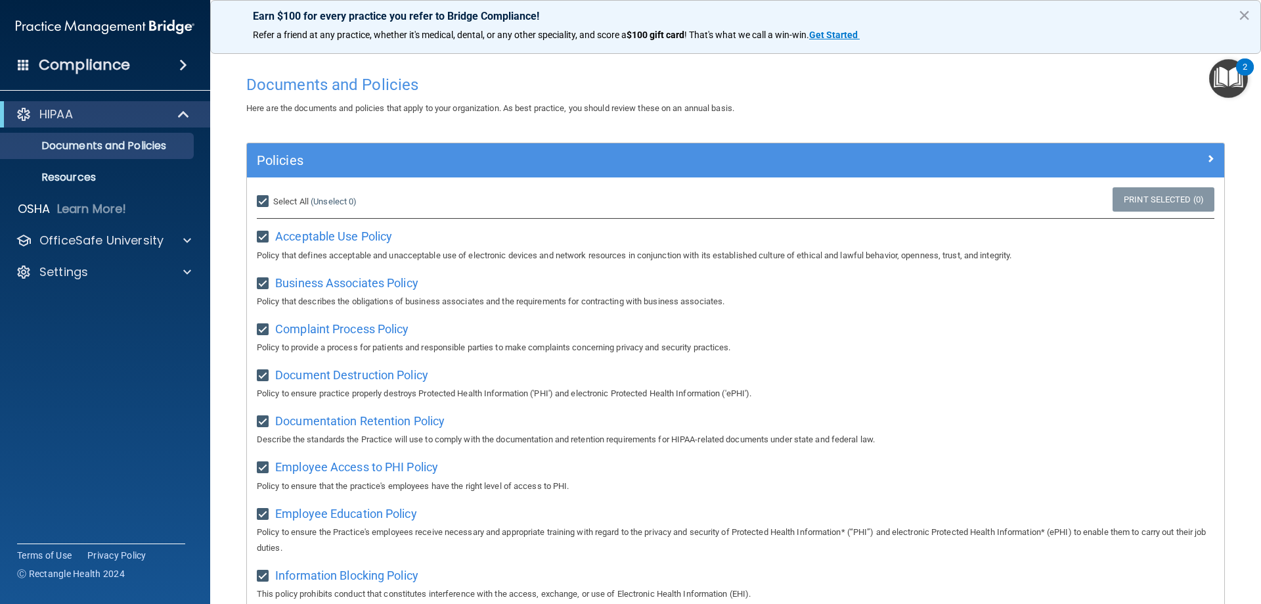
checkbox input "true"
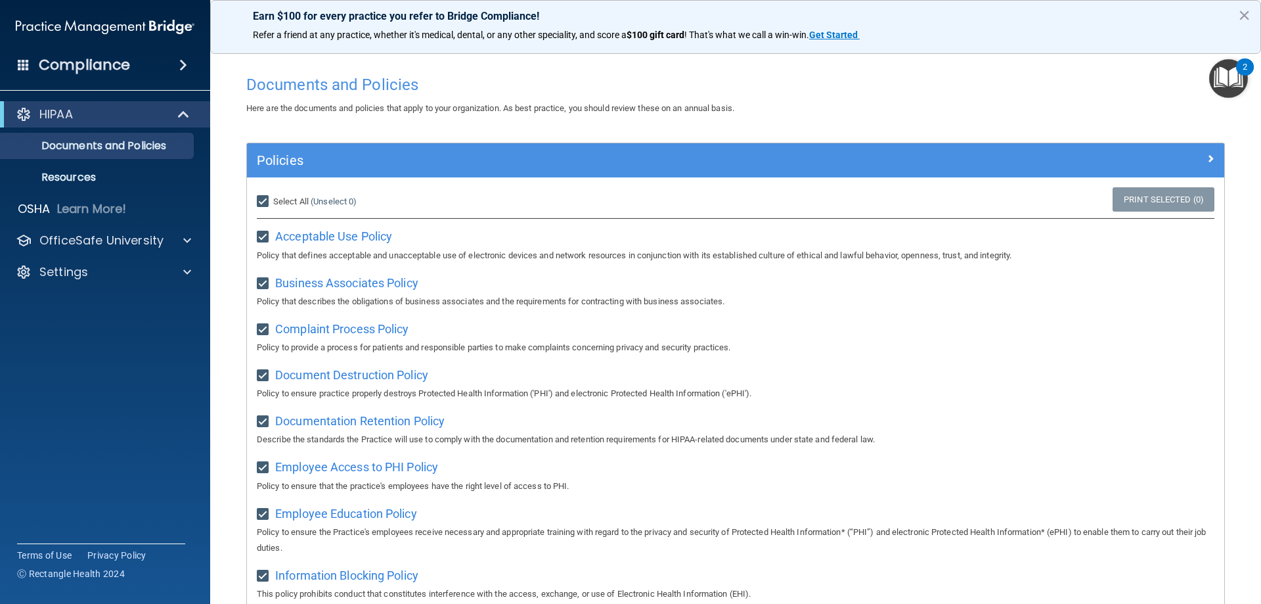
checkbox input "true"
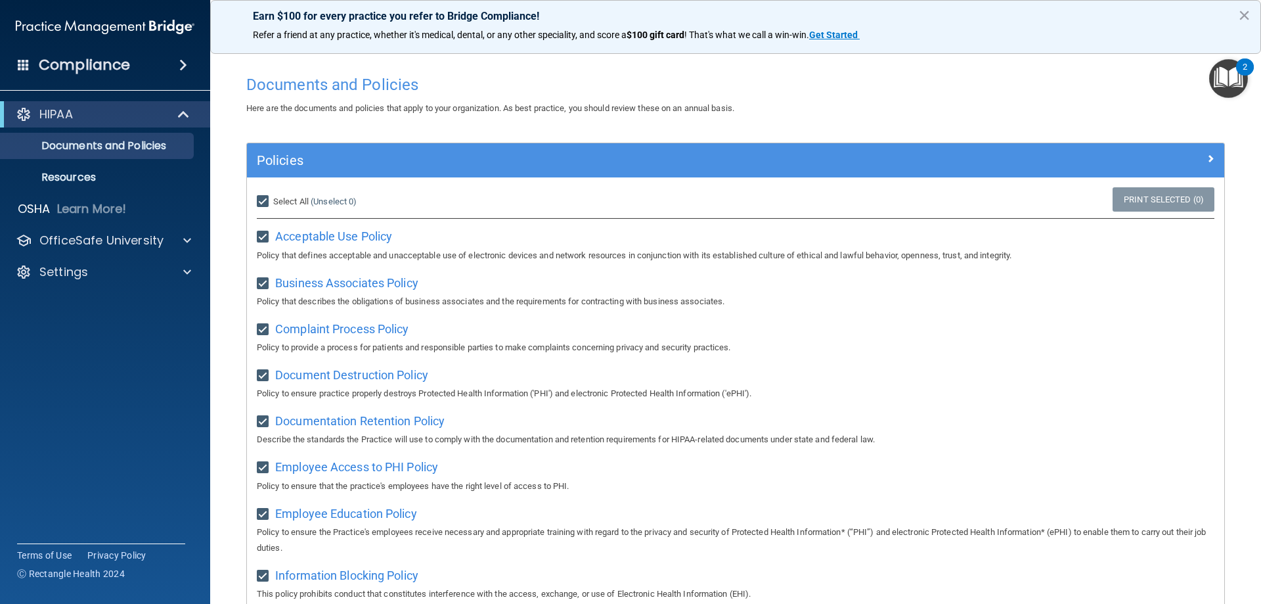
checkbox input "true"
click at [1145, 197] on link "Print Selected (21)" at bounding box center [1161, 199] width 106 height 24
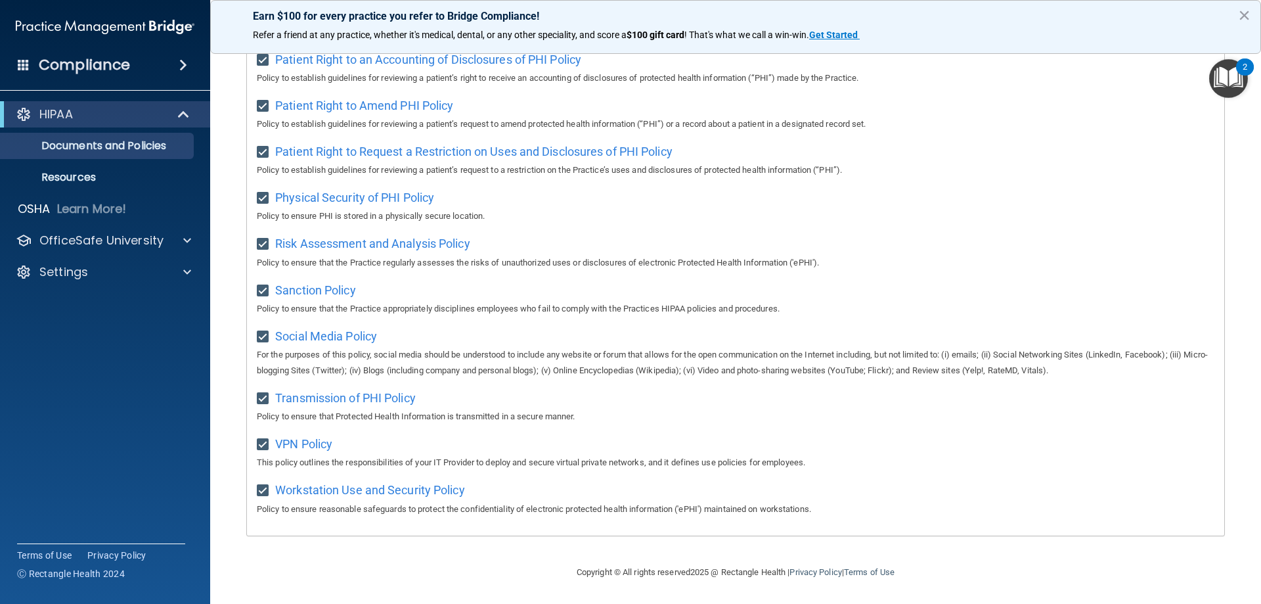
scroll to position [714, 0]
click at [57, 235] on p "OfficeSafe University" at bounding box center [101, 241] width 124 height 16
click at [62, 263] on link "HIPAA Training" at bounding box center [90, 272] width 207 height 26
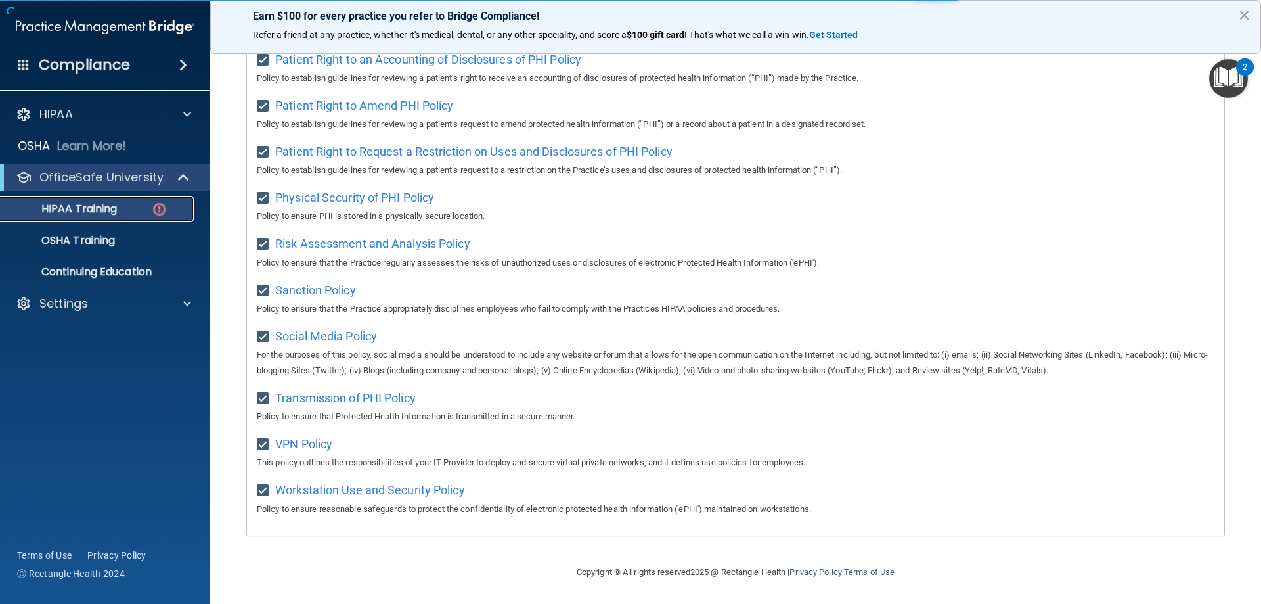
scroll to position [317, 0]
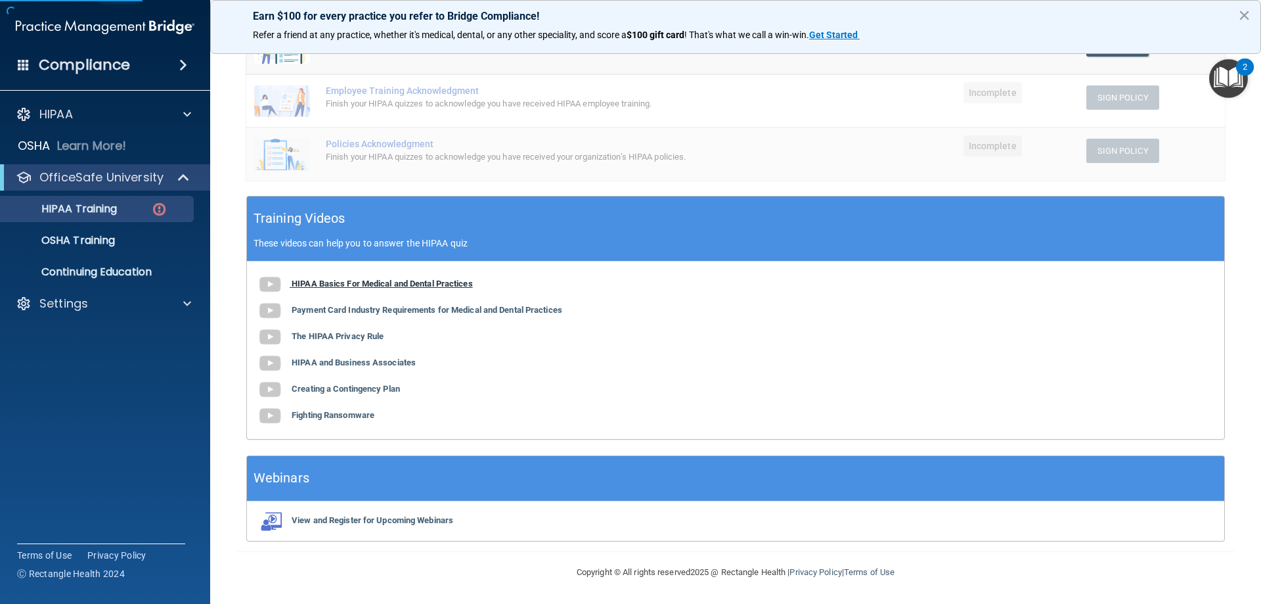
click at [310, 282] on b "HIPAA Basics For Medical and Dental Practices" at bounding box center [382, 284] width 181 height 10
click at [403, 285] on b "HIPAA Basics For Medical and Dental Practices" at bounding box center [382, 284] width 181 height 10
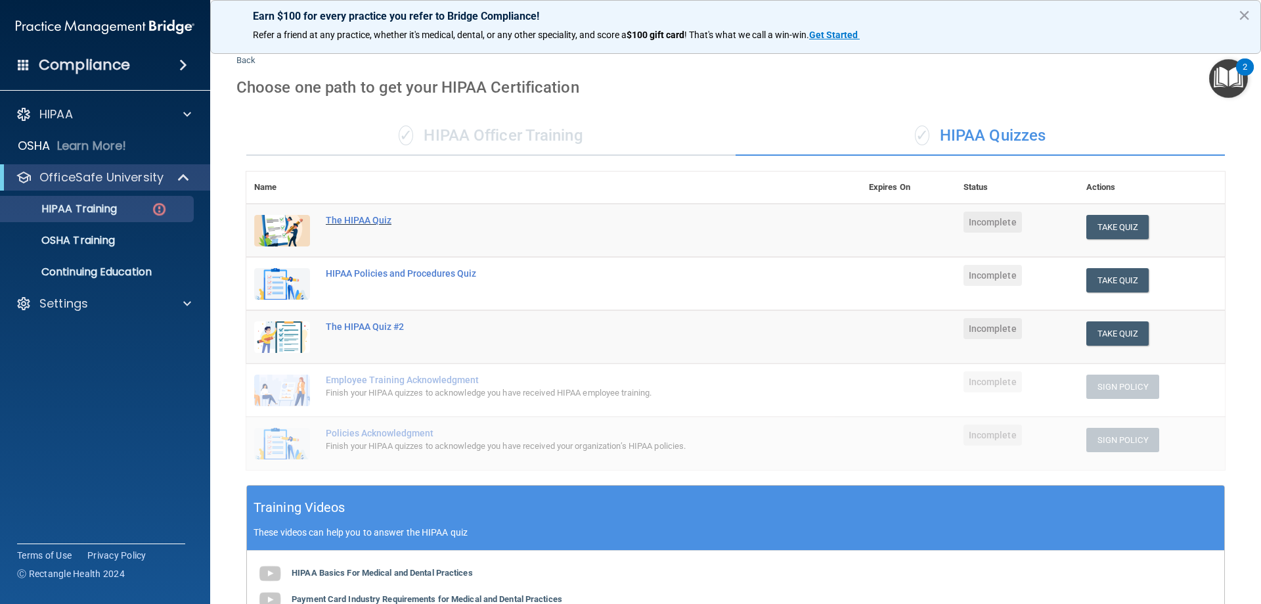
scroll to position [0, 0]
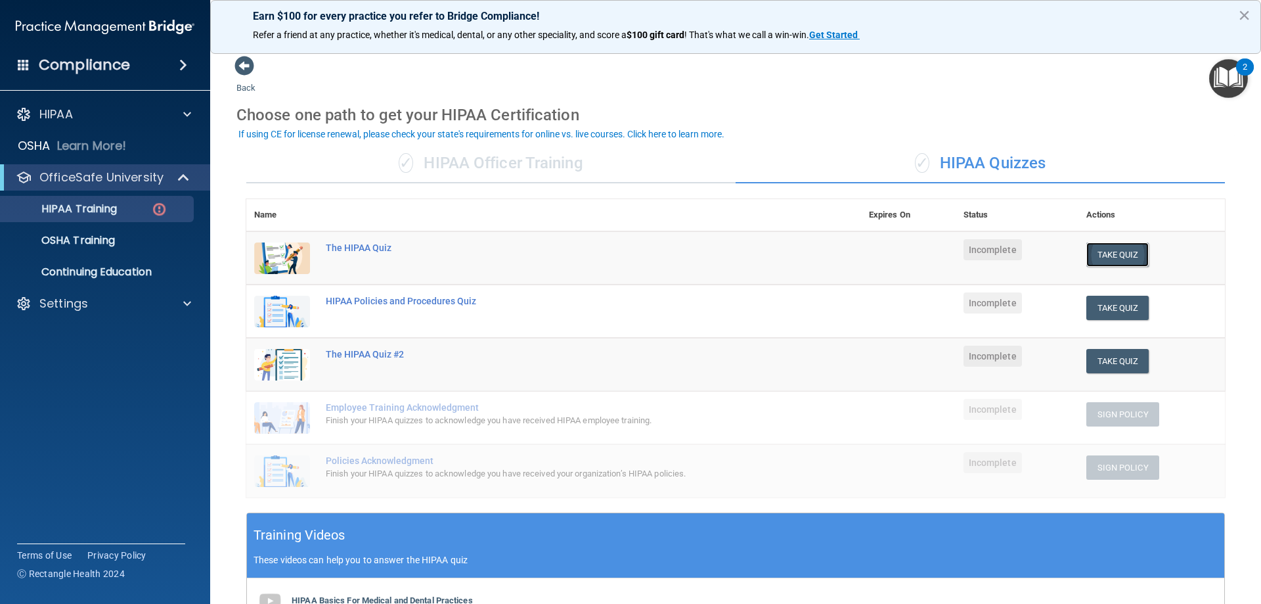
click at [1087, 251] on button "Take Quiz" at bounding box center [1118, 254] width 63 height 24
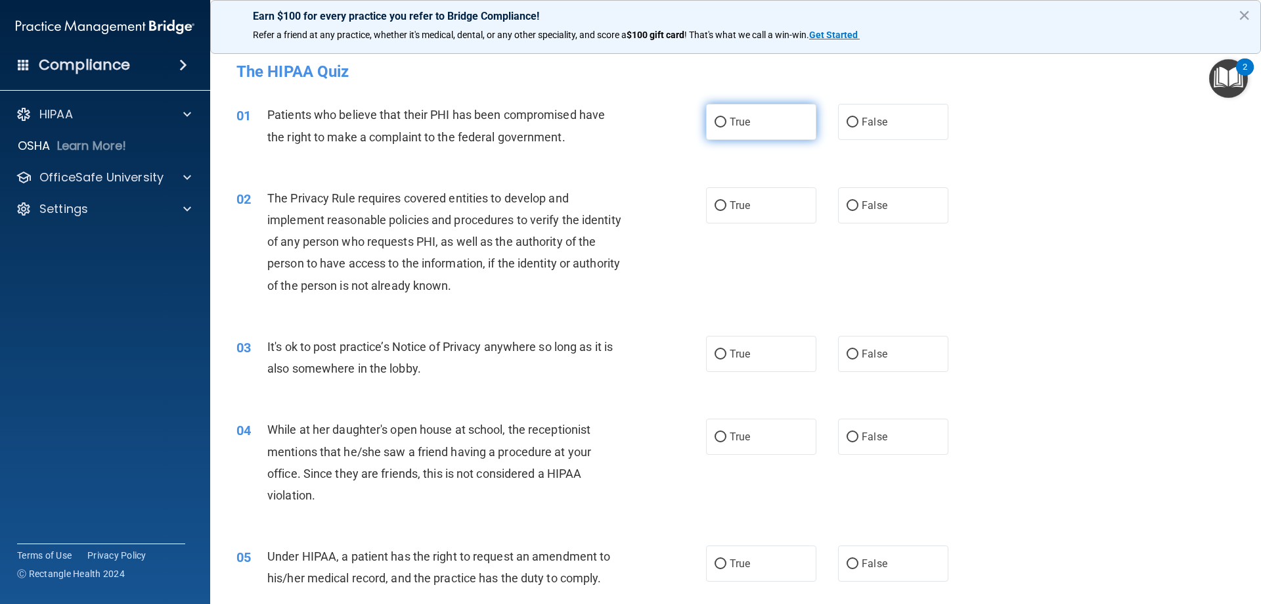
drag, startPoint x: 749, startPoint y: 124, endPoint x: 737, endPoint y: 116, distance: 14.8
click at [744, 118] on label "True" at bounding box center [761, 122] width 110 height 36
click at [727, 118] on input "True" at bounding box center [721, 123] width 12 height 10
radio input "true"
click at [721, 215] on label "True" at bounding box center [761, 205] width 110 height 36
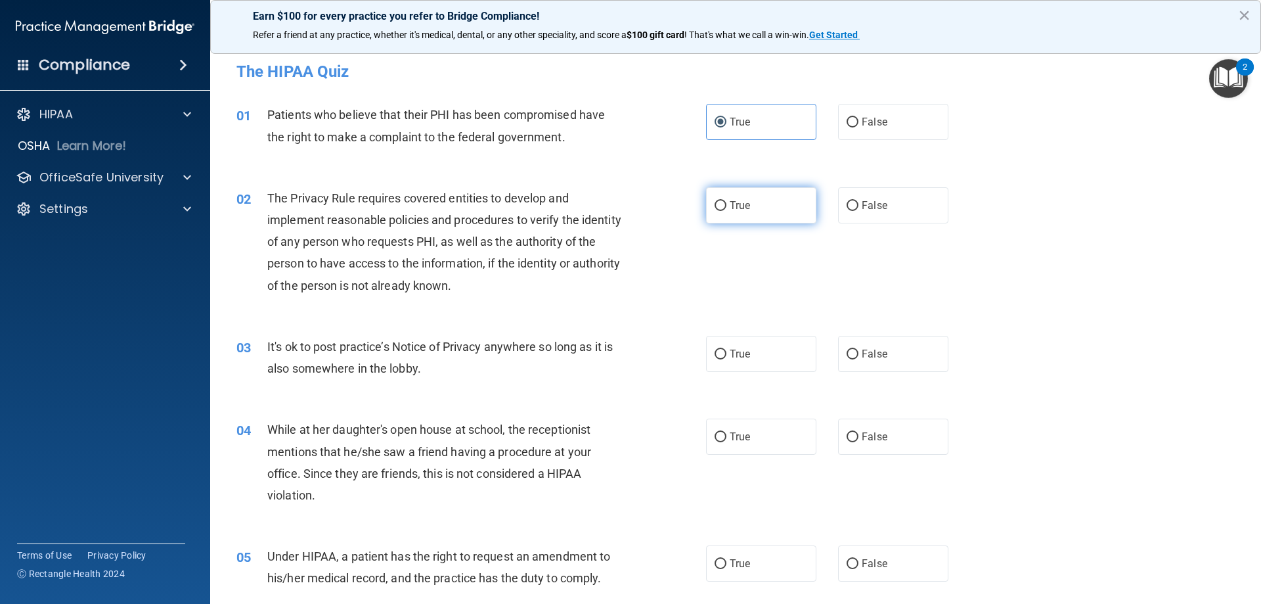
click at [721, 211] on input "True" at bounding box center [721, 206] width 12 height 10
radio input "true"
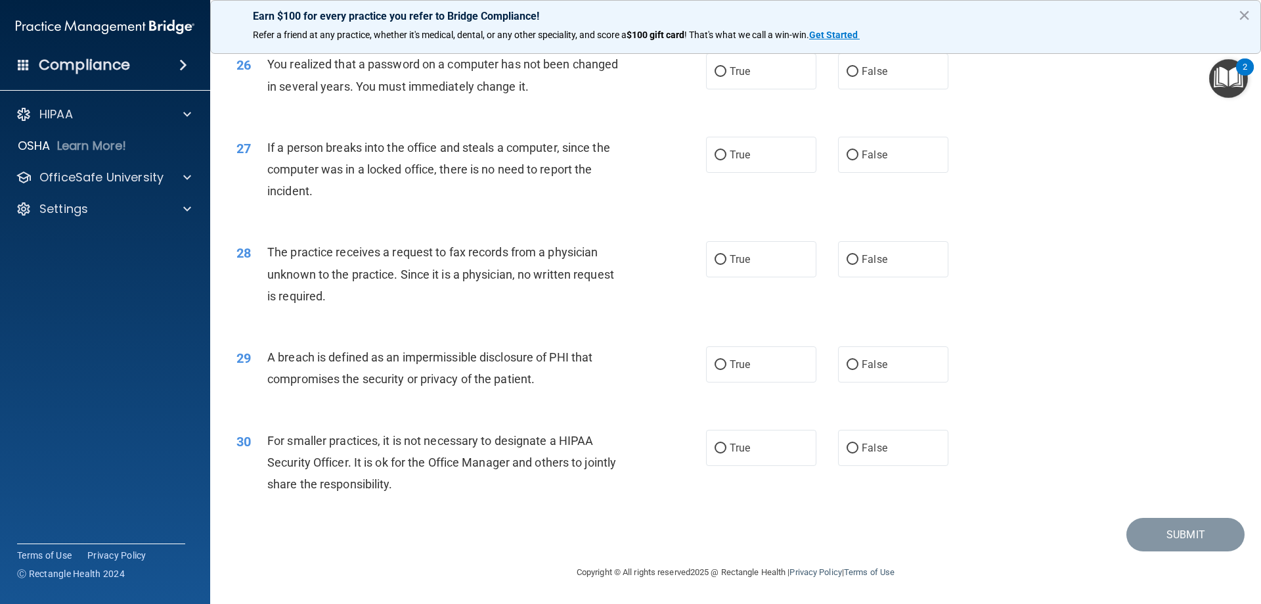
scroll to position [2506, 0]
